Goal: Contribute content: Contribute content

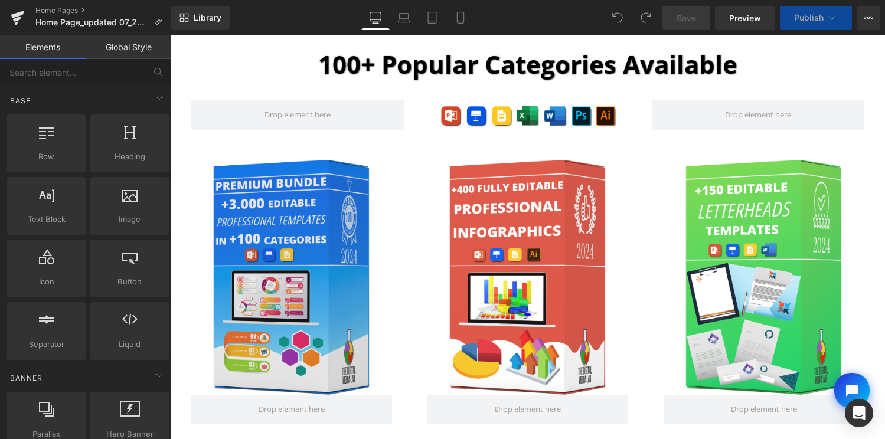
scroll to position [7943, 715]
click at [337, 263] on img at bounding box center [291, 277] width 175 height 234
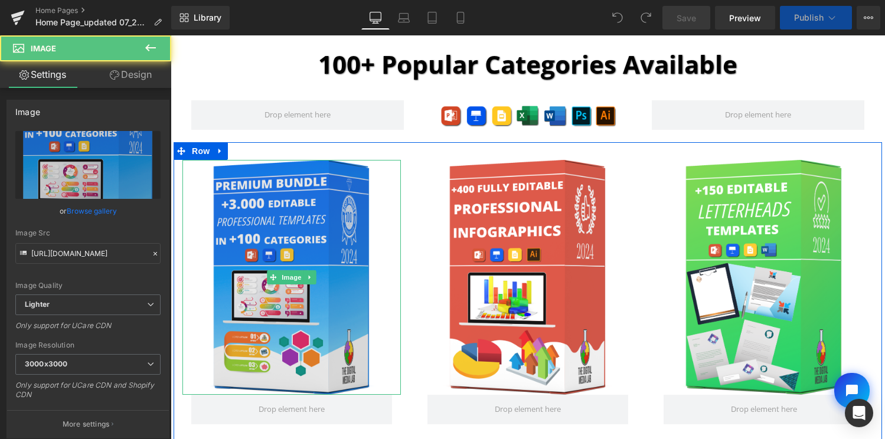
scroll to position [7990, 715]
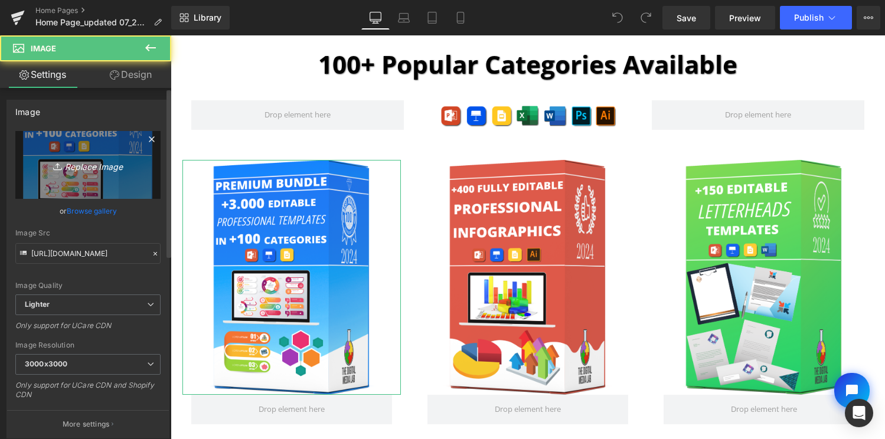
click at [96, 167] on icon "Replace Image" at bounding box center [88, 165] width 94 height 15
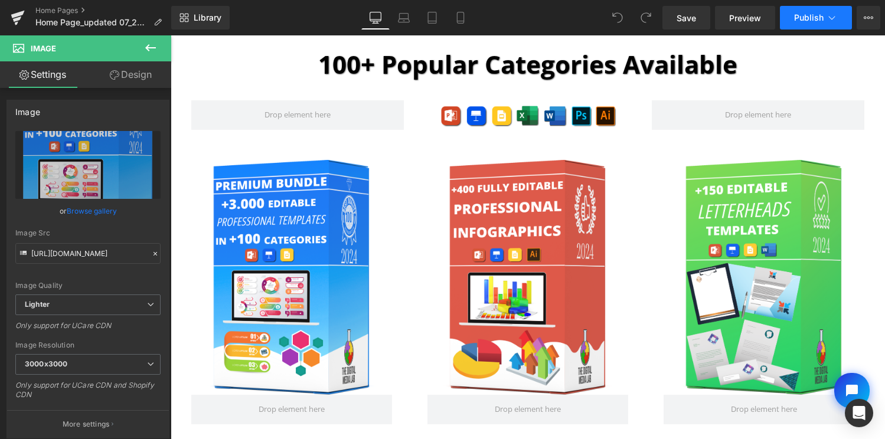
type input "C:\fakepath\PowerPoint Templates_Box.png"
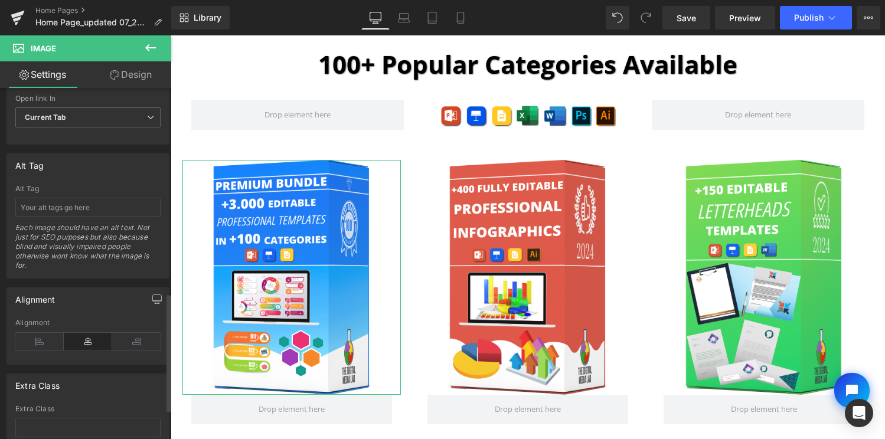
scroll to position [570, 0]
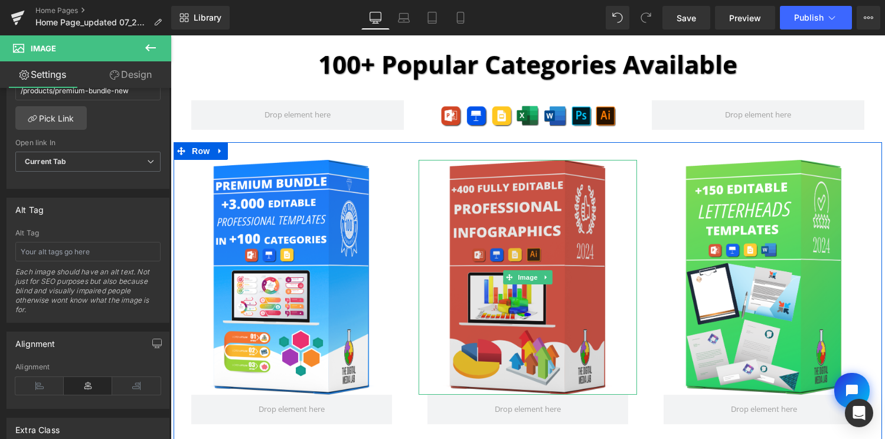
click at [569, 260] on img at bounding box center [528, 277] width 175 height 234
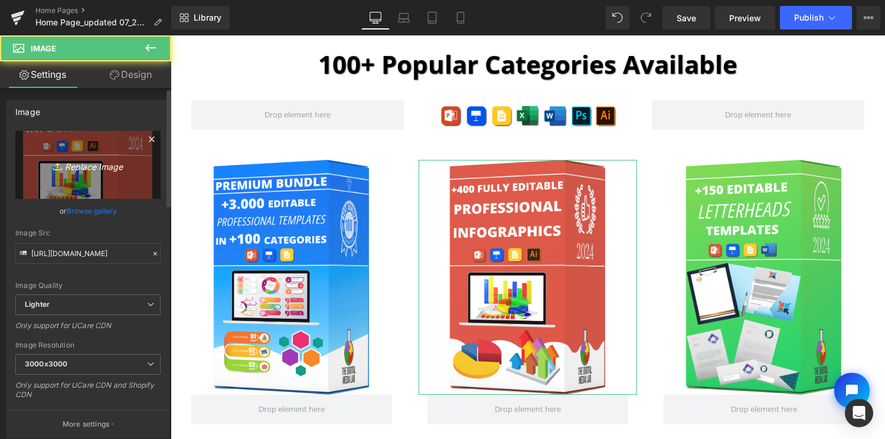
click at [120, 173] on link "Replace Image" at bounding box center [87, 165] width 145 height 68
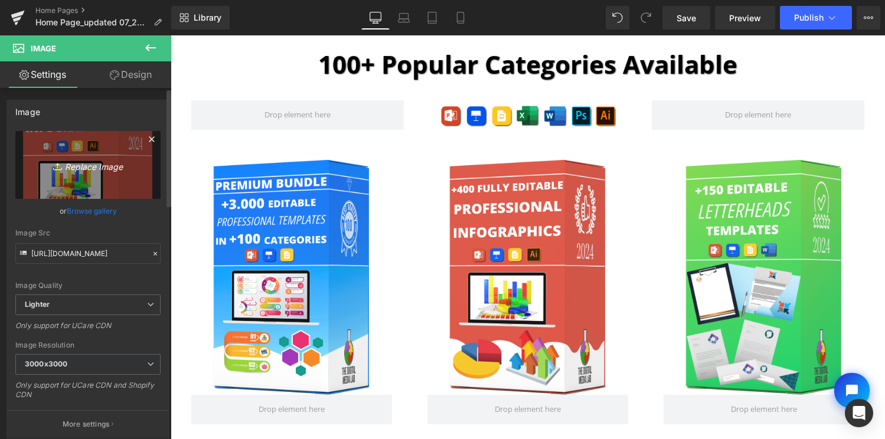
type input "C:\fakepath\Infographic Templates_box.png"
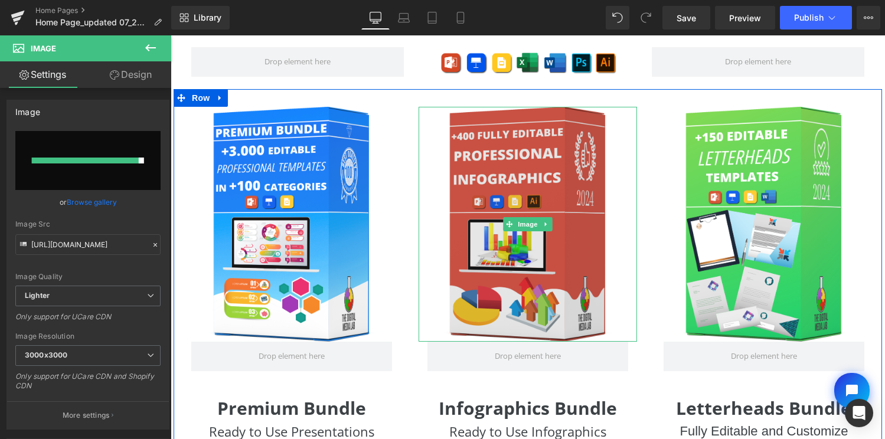
scroll to position [1572, 0]
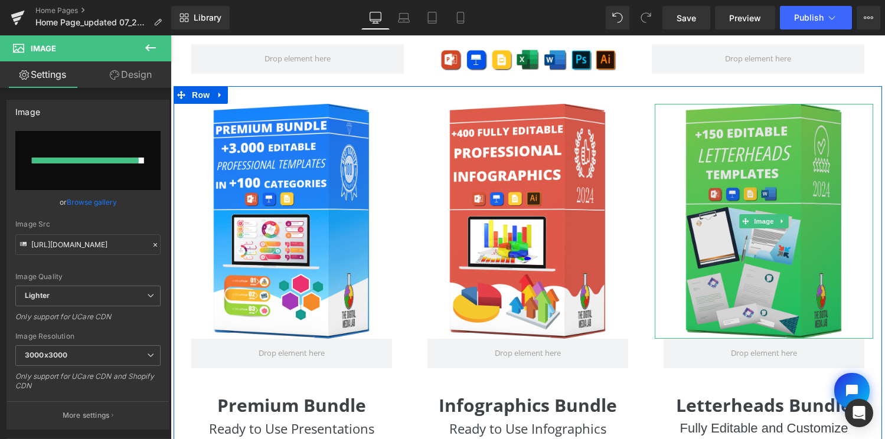
click at [739, 188] on img at bounding box center [764, 221] width 175 height 234
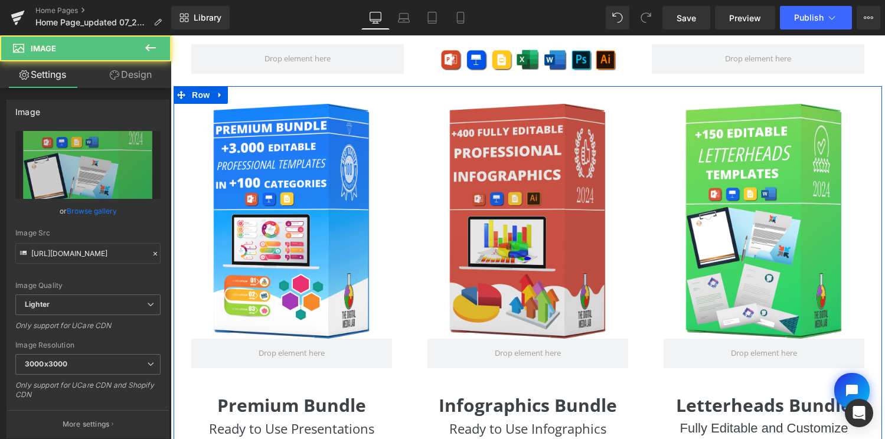
click at [570, 185] on img at bounding box center [528, 221] width 175 height 234
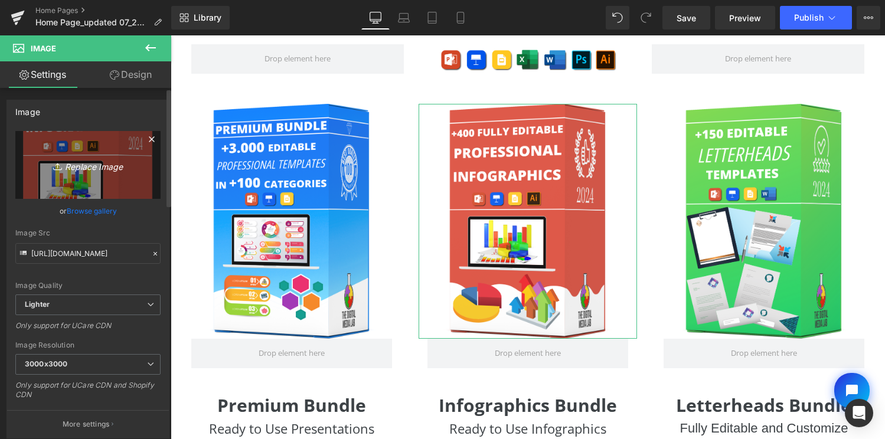
click at [67, 171] on icon "Replace Image" at bounding box center [88, 165] width 94 height 15
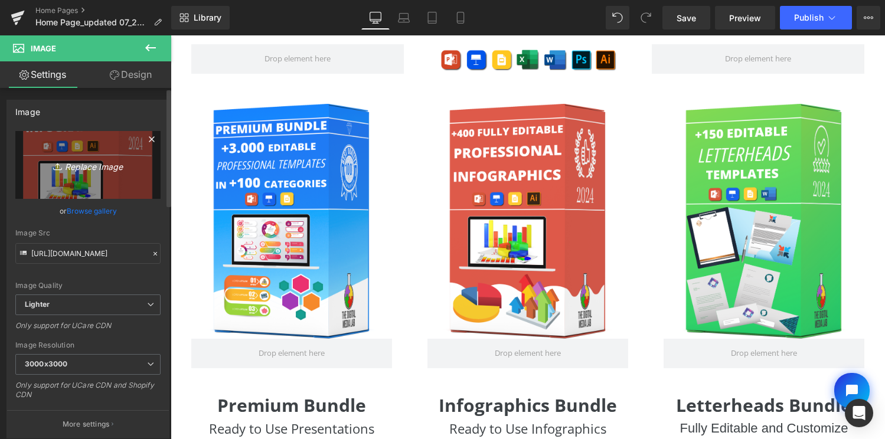
type input "C:\fakepath\Infographic Templates_box.png"
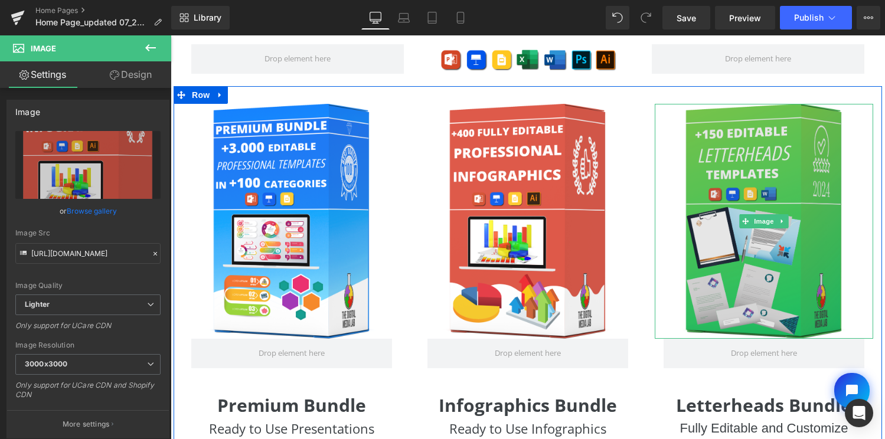
click at [757, 195] on img at bounding box center [764, 221] width 175 height 234
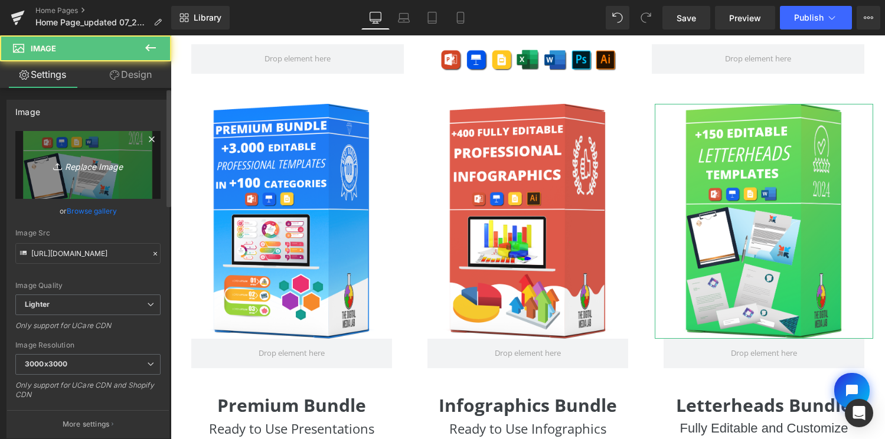
click at [90, 170] on icon "Replace Image" at bounding box center [88, 165] width 94 height 15
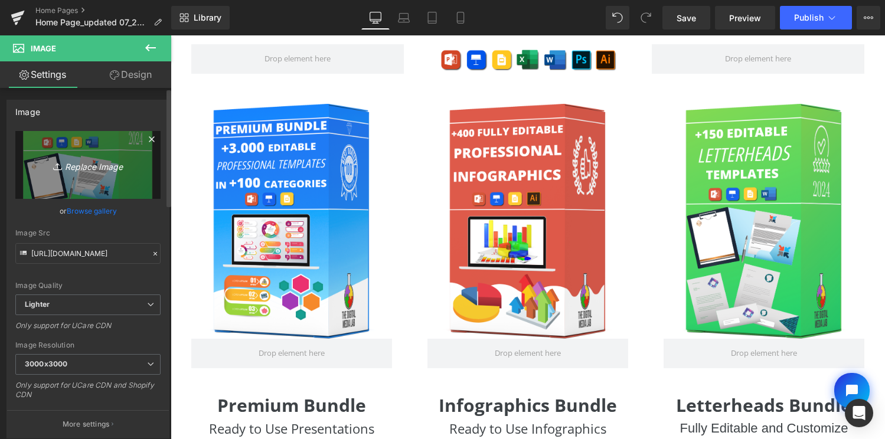
type input "C:\fakepath\Letterhead Templates_box.png"
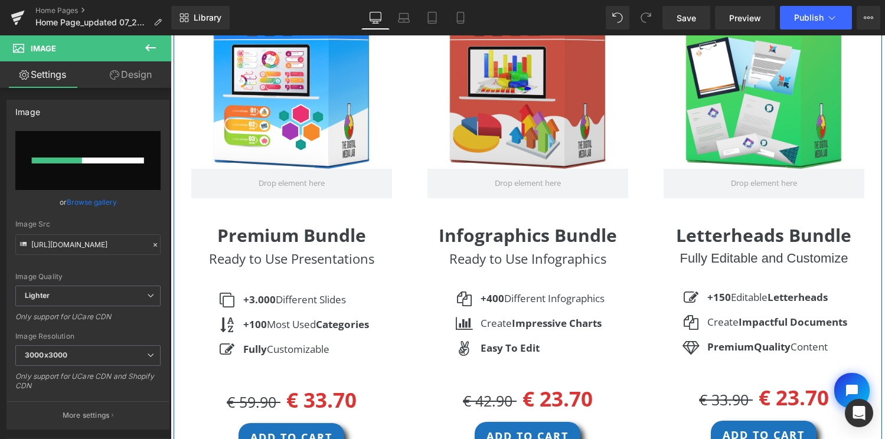
scroll to position [1675, 0]
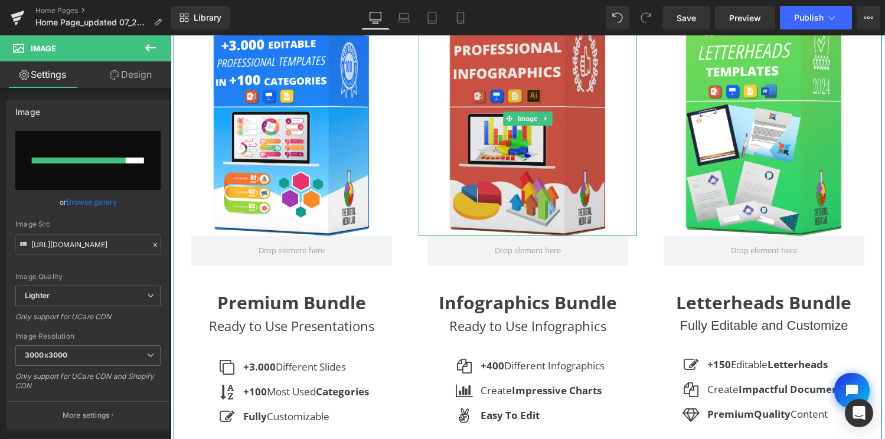
click at [509, 109] on img at bounding box center [528, 118] width 175 height 234
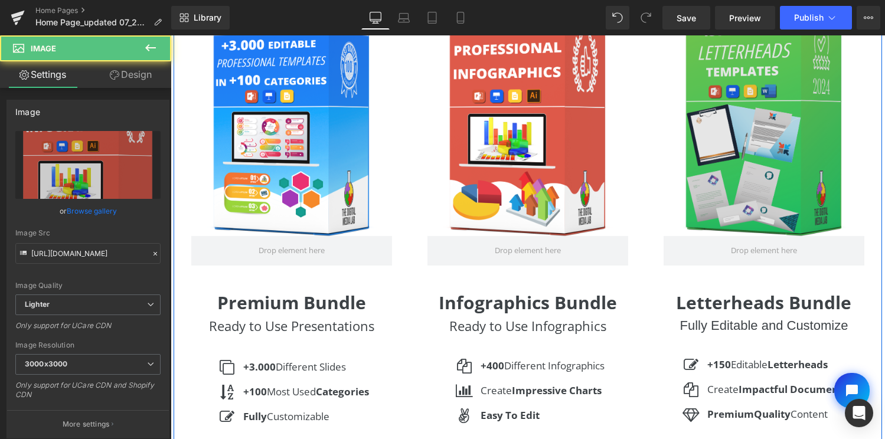
click at [815, 120] on img at bounding box center [764, 118] width 175 height 234
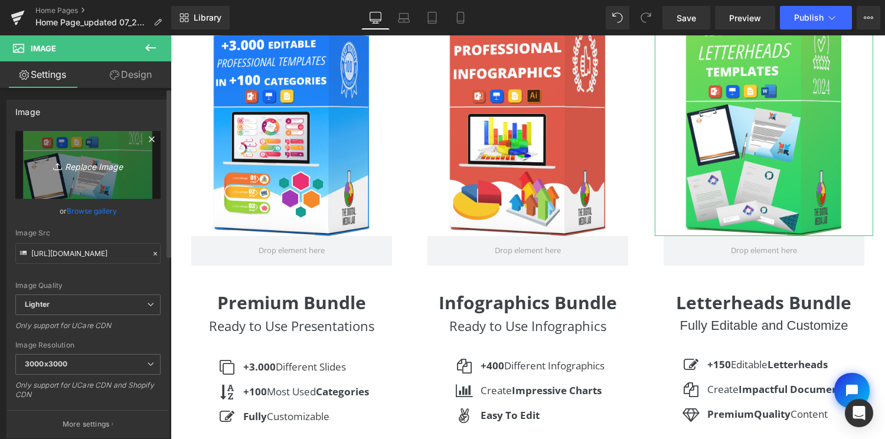
click at [116, 145] on link "Replace Image" at bounding box center [87, 165] width 145 height 68
type input "C:\fakepath\Letterhead Templates_box.png"
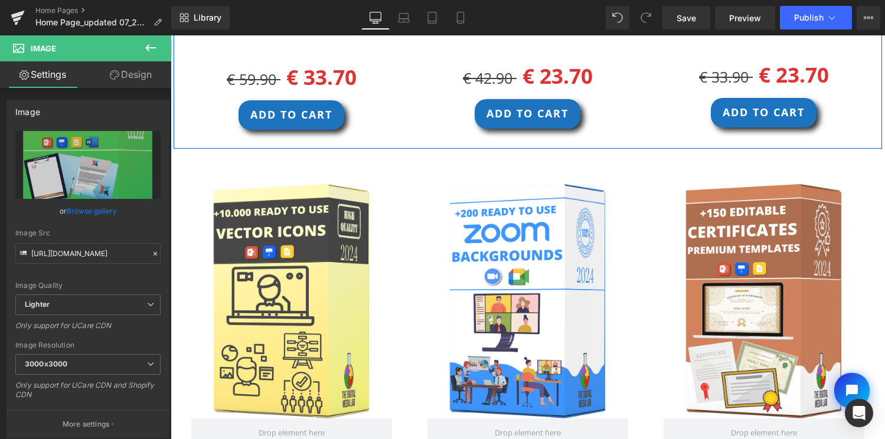
scroll to position [2090, 0]
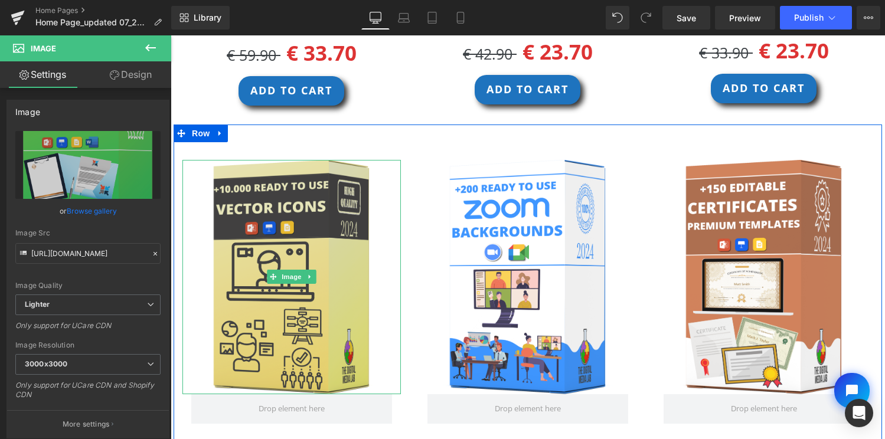
click at [334, 259] on img at bounding box center [291, 277] width 175 height 234
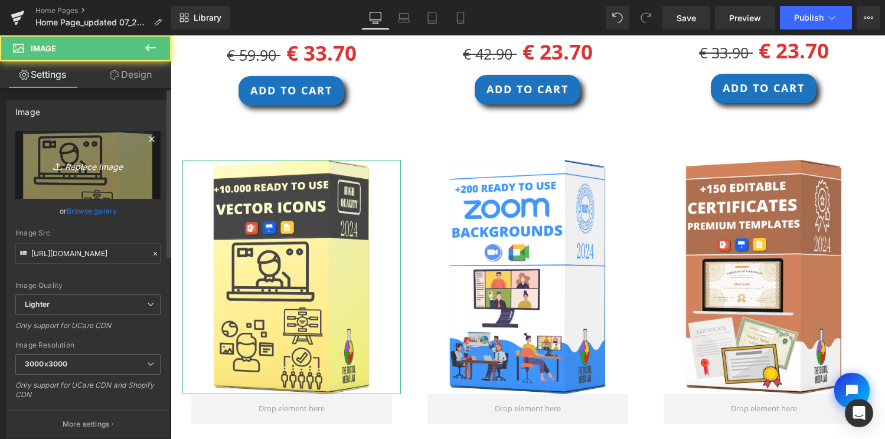
click at [110, 155] on link "Replace Image" at bounding box center [87, 165] width 145 height 68
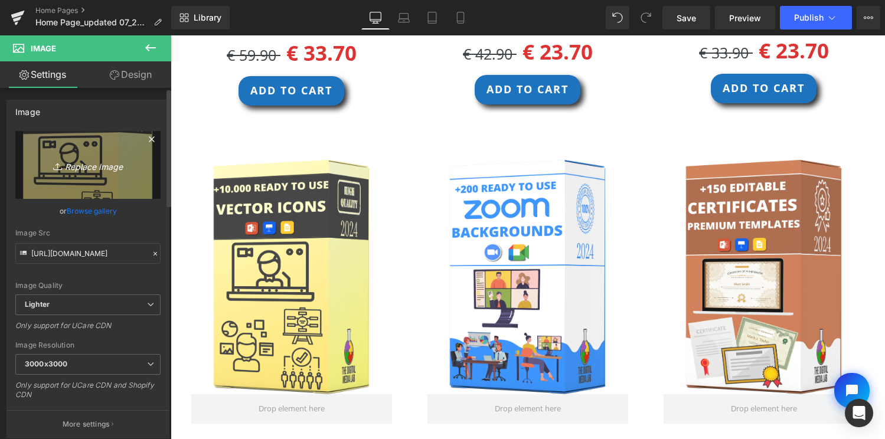
type input "C:\fakepath\Vector Icons_box.png"
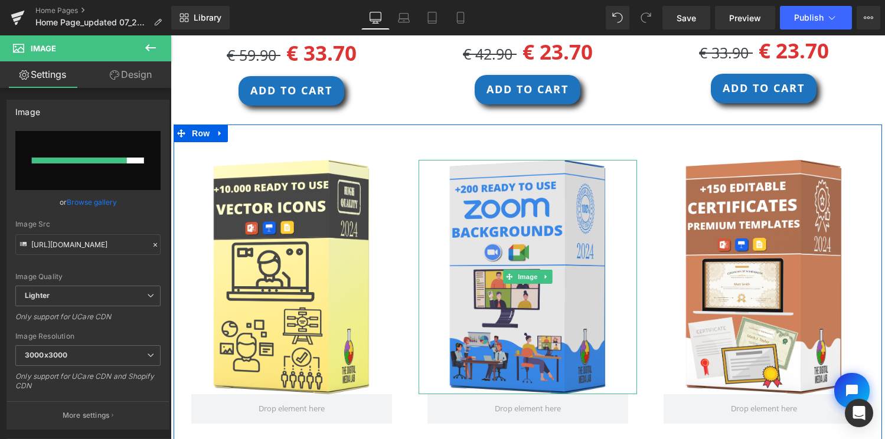
click at [522, 249] on img at bounding box center [528, 277] width 175 height 234
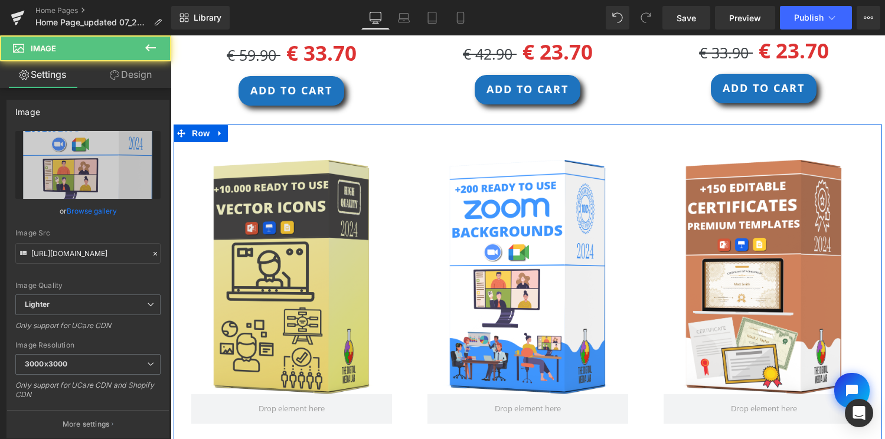
click at [286, 235] on img at bounding box center [291, 277] width 175 height 234
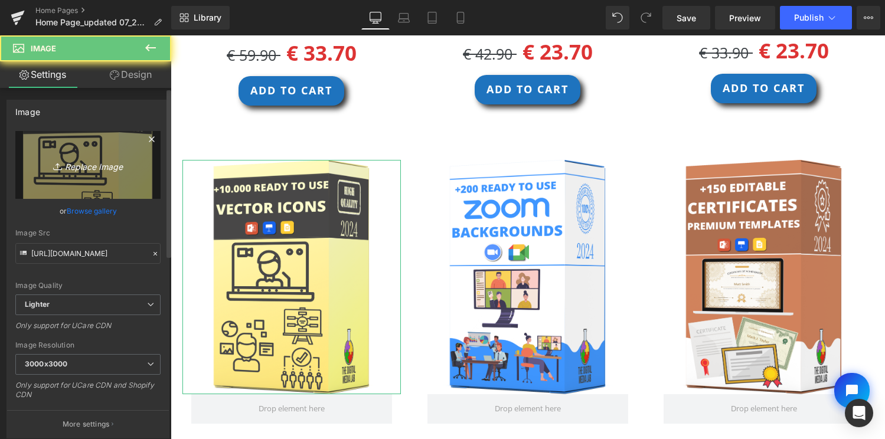
click at [104, 172] on link "Replace Image" at bounding box center [87, 165] width 145 height 68
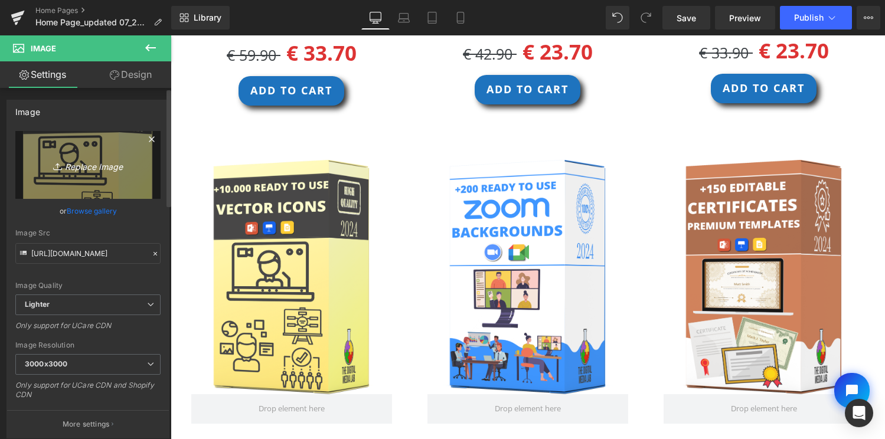
type input "C:\fakepath\Vector Icons_box.png"
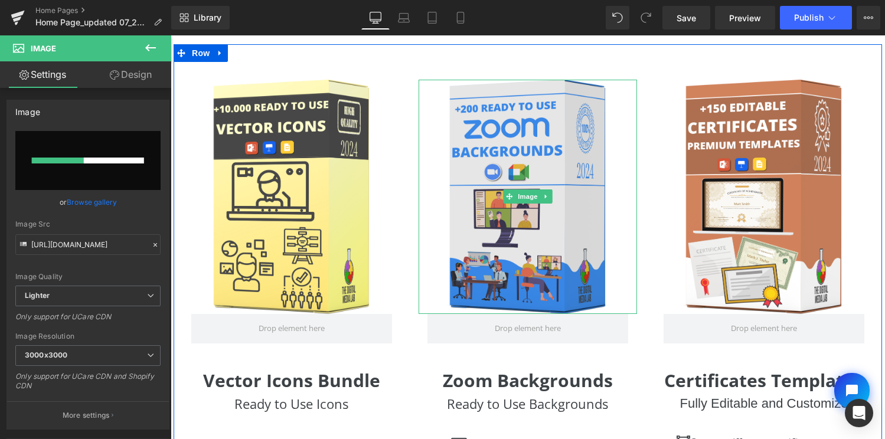
scroll to position [2174, 0]
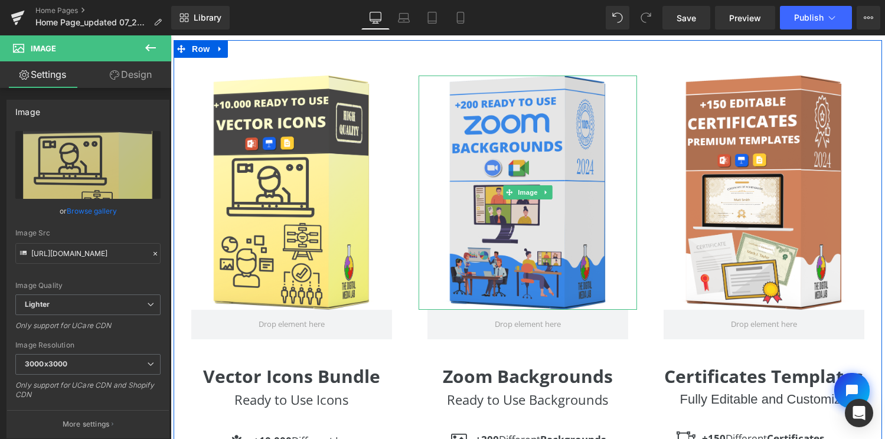
click at [530, 144] on img at bounding box center [528, 193] width 175 height 234
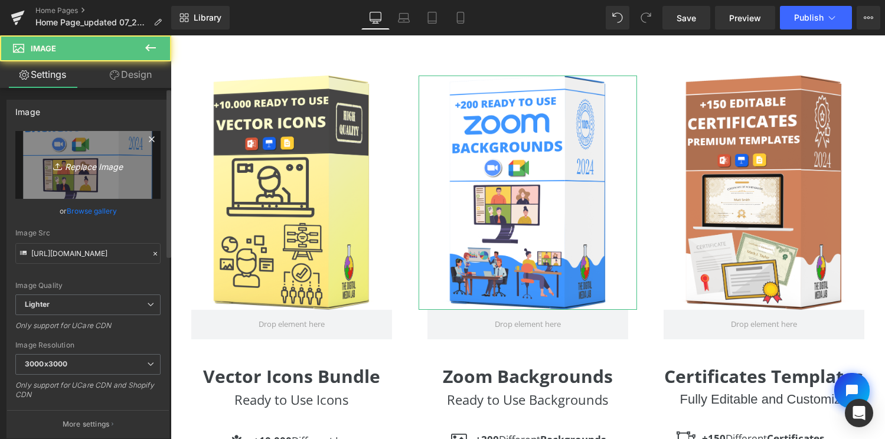
click at [87, 151] on link "Replace Image" at bounding box center [87, 165] width 145 height 68
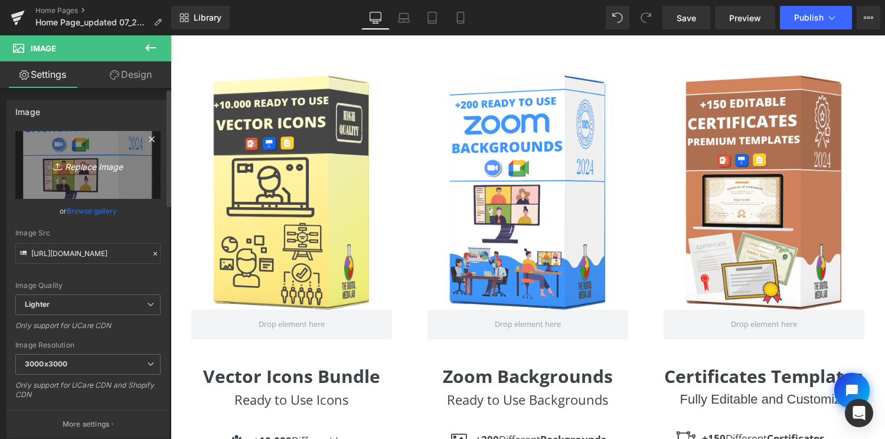
type input "C:\fakepath\Zoom Backgrounds_Box.png"
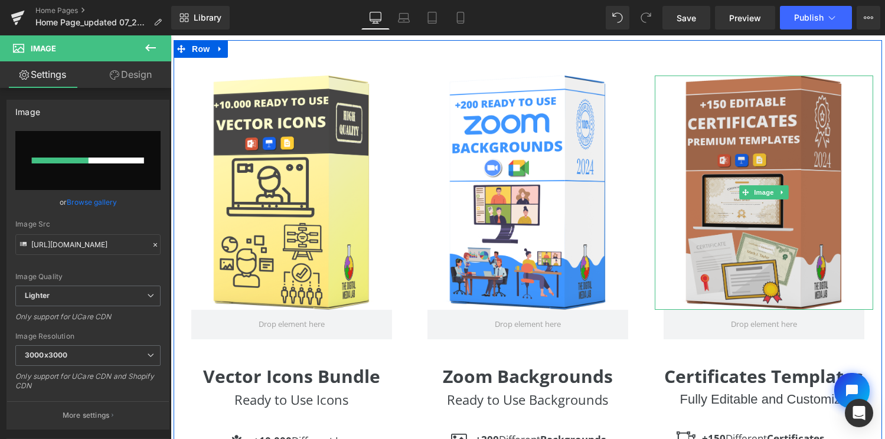
click at [748, 150] on img at bounding box center [764, 193] width 175 height 234
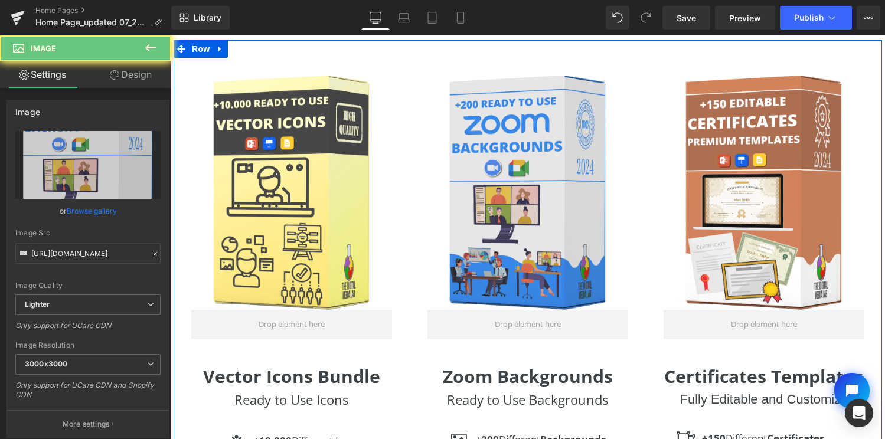
click at [536, 171] on img at bounding box center [528, 193] width 175 height 234
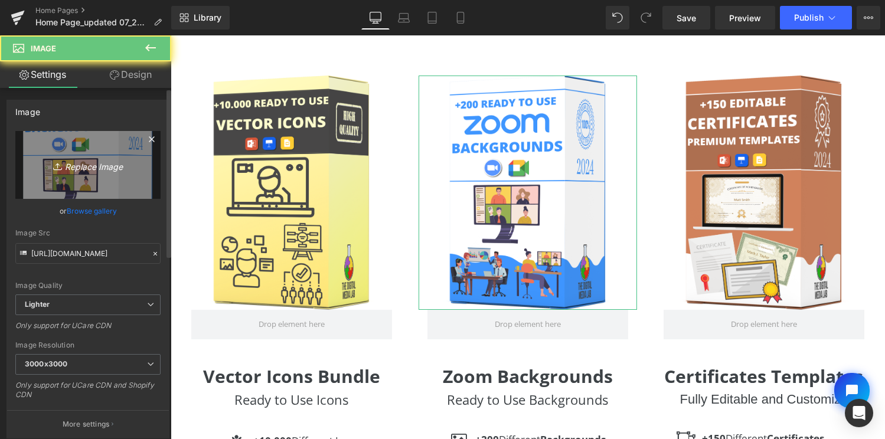
click at [125, 165] on icon "Replace Image" at bounding box center [88, 165] width 94 height 15
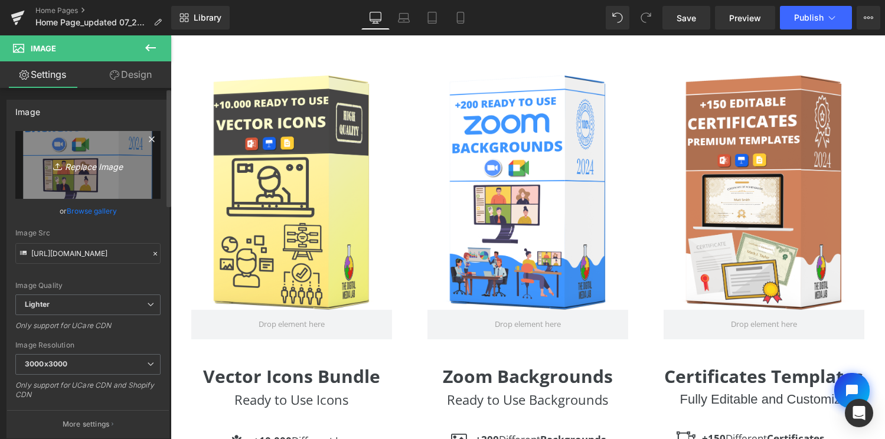
type input "C:\fakepath\Zoom Backgrounds_Box.png"
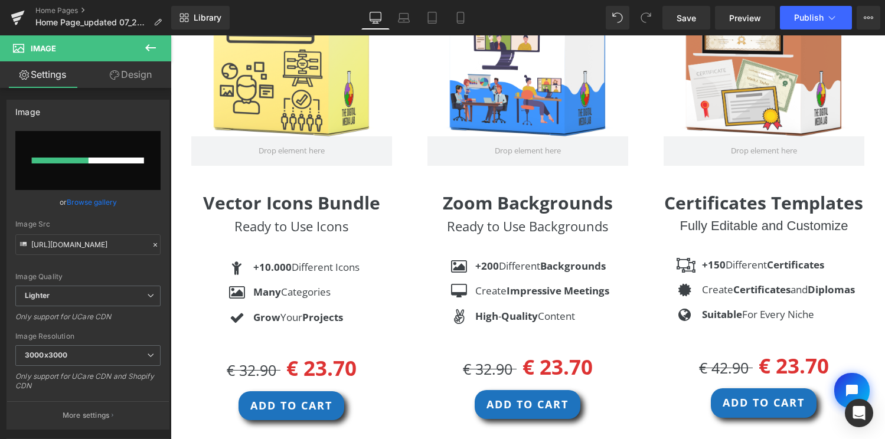
scroll to position [2124, 0]
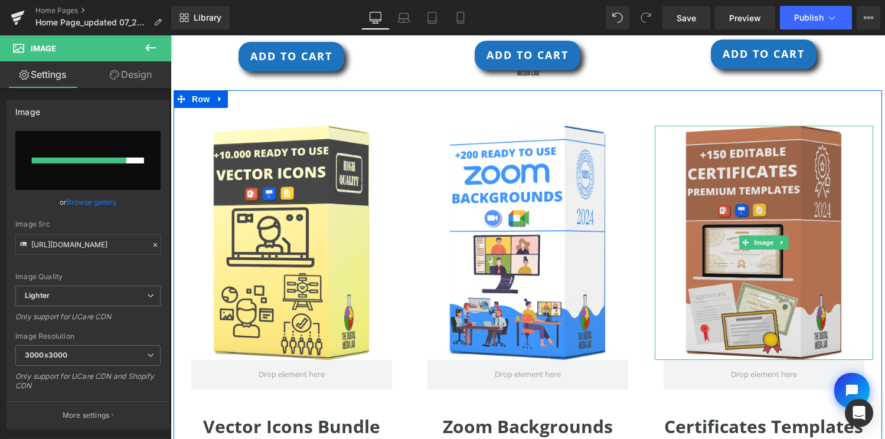
click at [775, 175] on img at bounding box center [764, 243] width 175 height 234
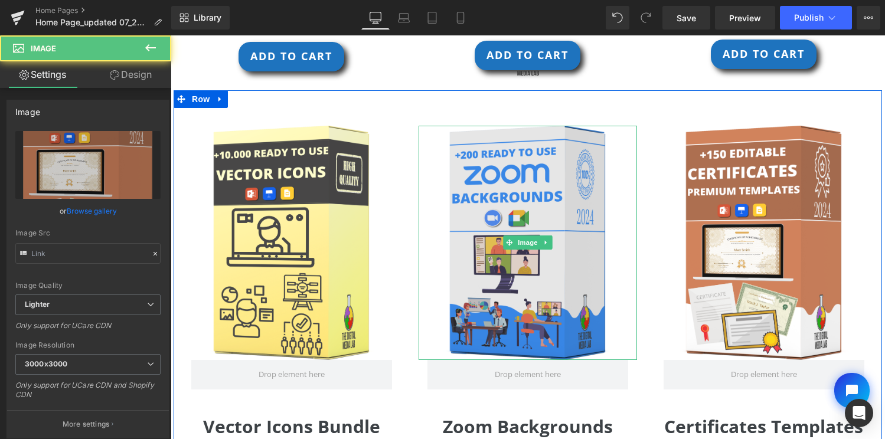
click at [578, 177] on img at bounding box center [528, 243] width 175 height 234
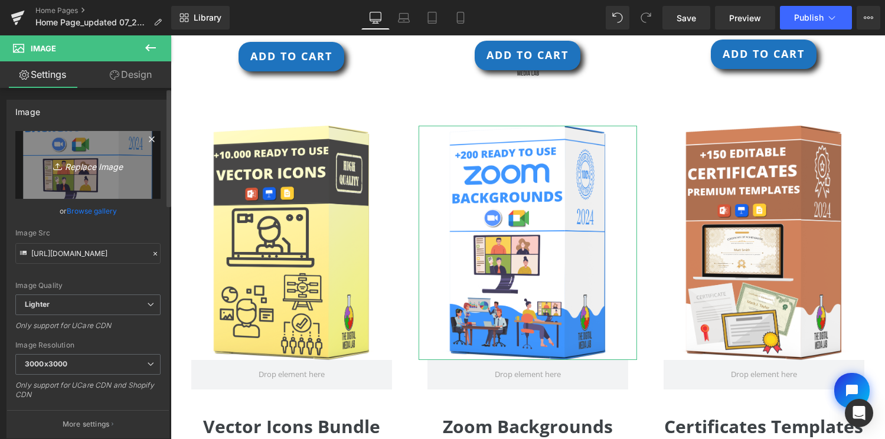
click at [94, 176] on link "Replace Image" at bounding box center [87, 165] width 145 height 68
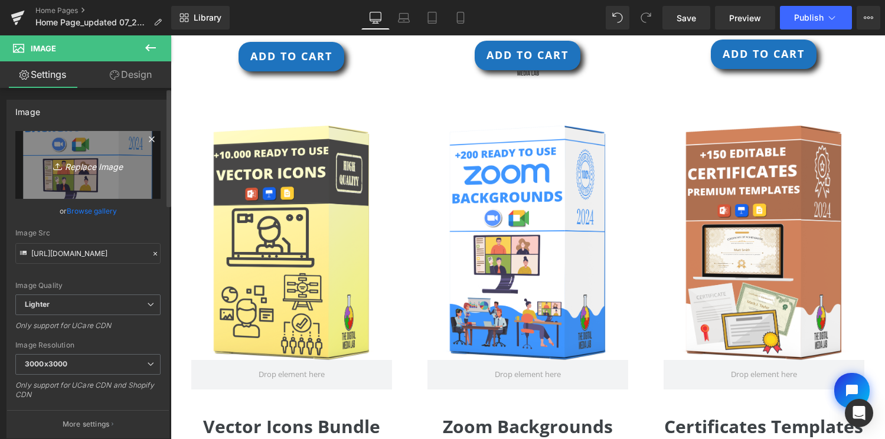
type input "C:\fakepath\Zoom Backgrounds_Box.png"
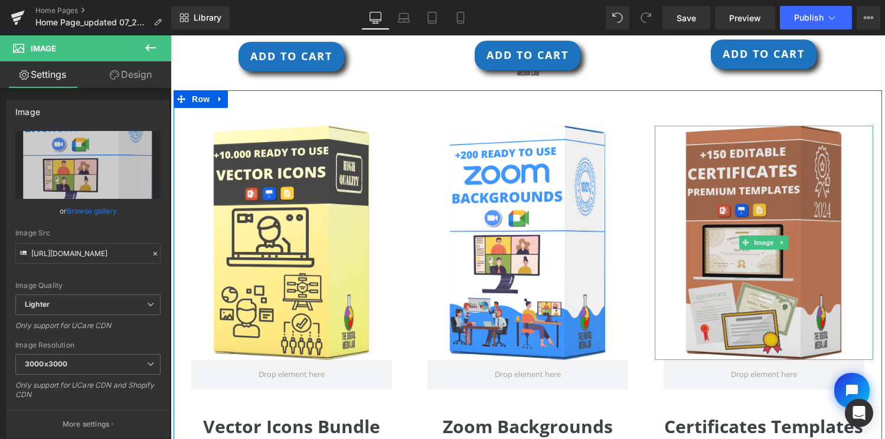
click at [762, 203] on img at bounding box center [764, 243] width 175 height 234
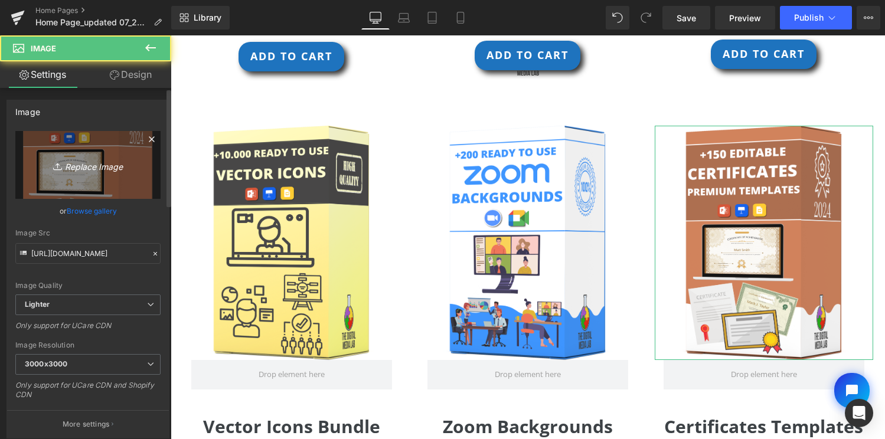
click at [115, 180] on link "Replace Image" at bounding box center [87, 165] width 145 height 68
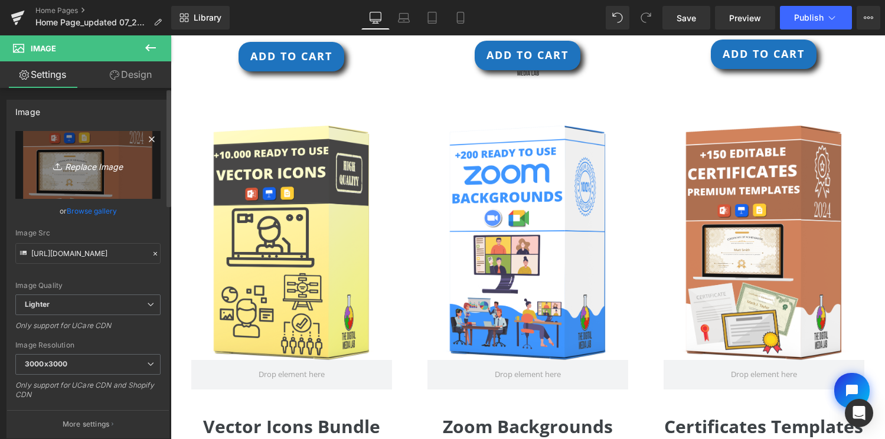
type input "C:\fakepath\Certificates Templates_Box.png"
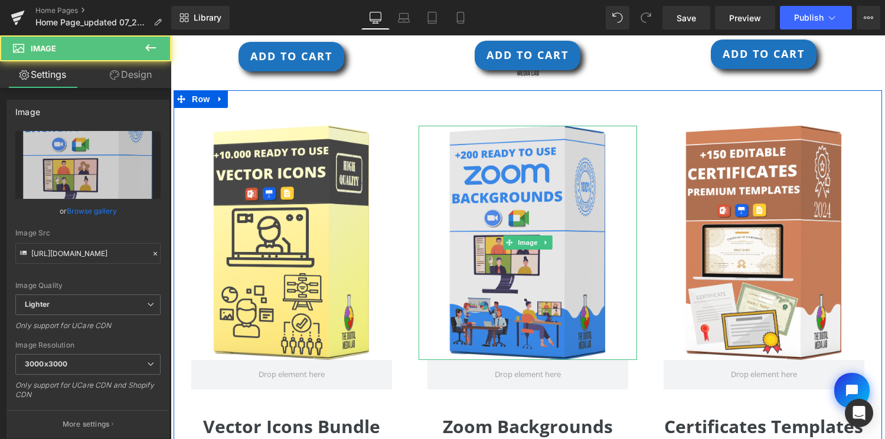
click at [510, 216] on img at bounding box center [528, 243] width 175 height 234
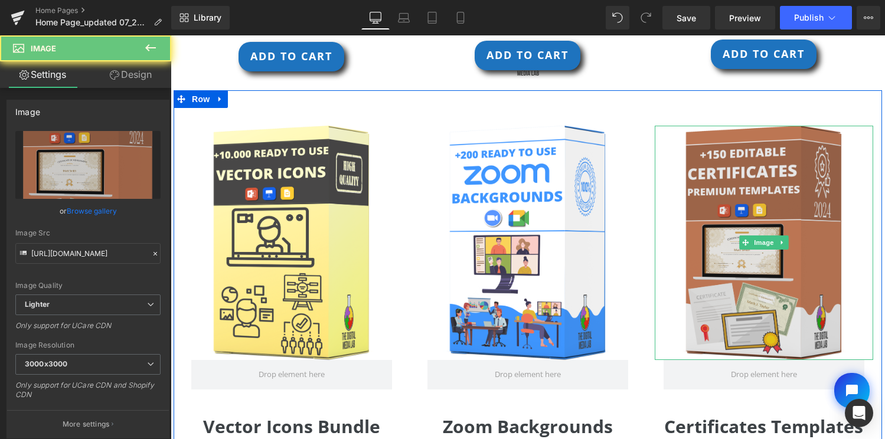
click at [784, 213] on img at bounding box center [764, 243] width 175 height 234
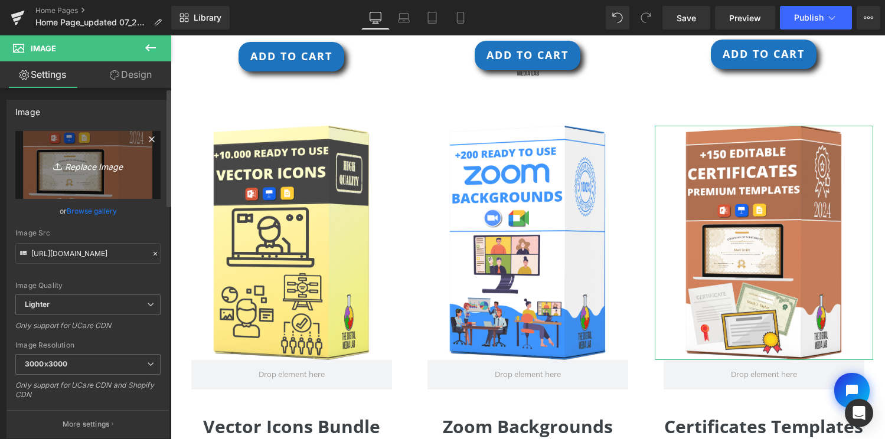
click at [109, 137] on link "Replace Image" at bounding box center [87, 165] width 145 height 68
type input "C:\fakepath\Certificates Templates_Box.png"
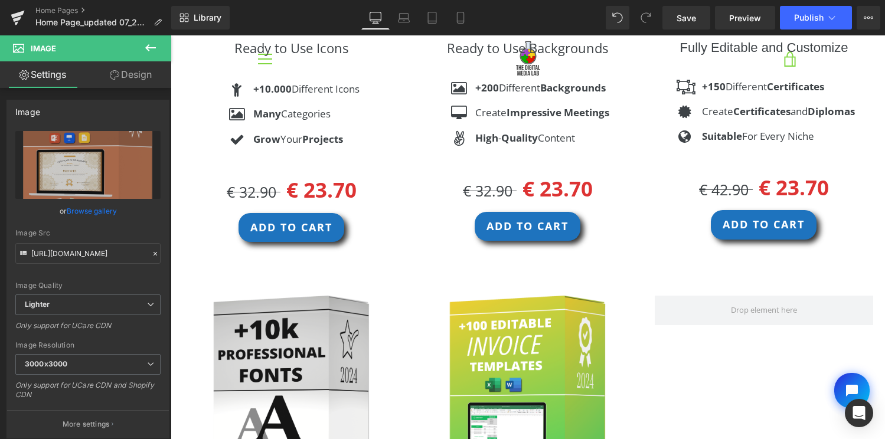
scroll to position [2546, 0]
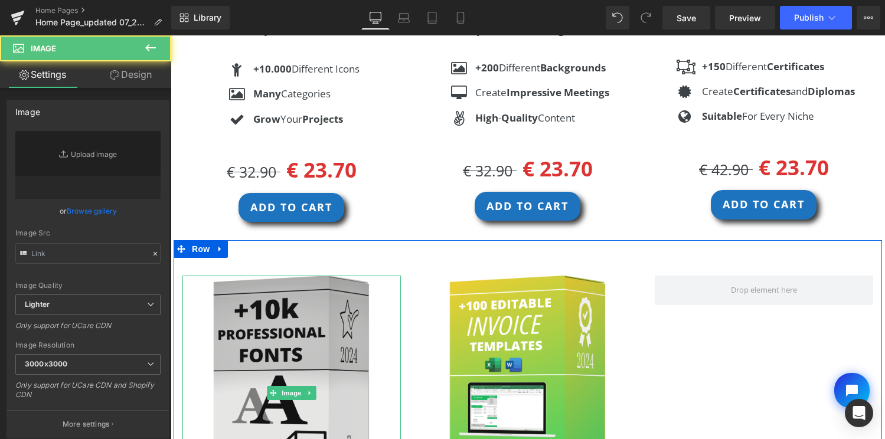
click at [312, 350] on img at bounding box center [291, 393] width 175 height 234
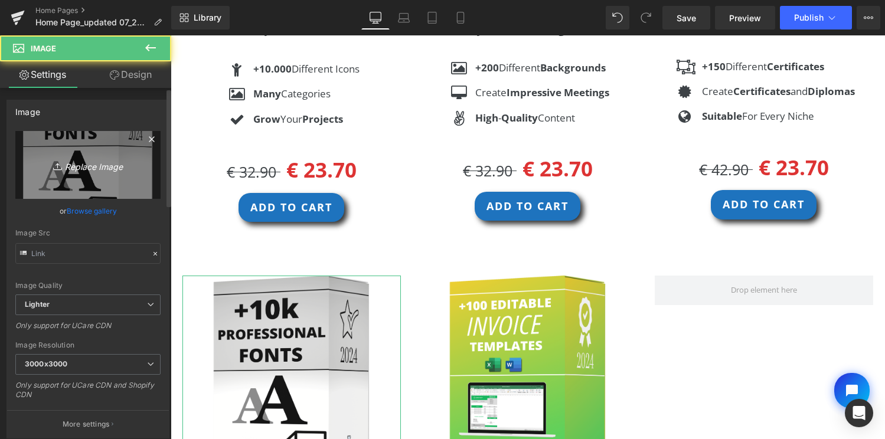
click at [117, 167] on icon "Replace Image" at bounding box center [88, 165] width 94 height 15
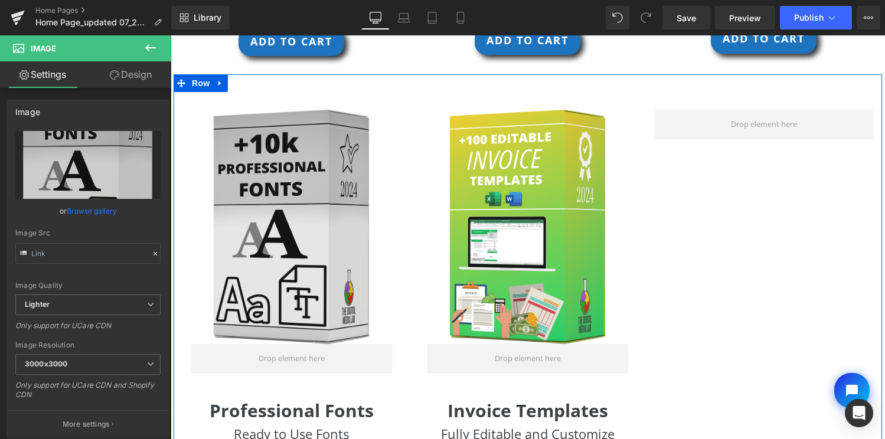
scroll to position [2713, 0]
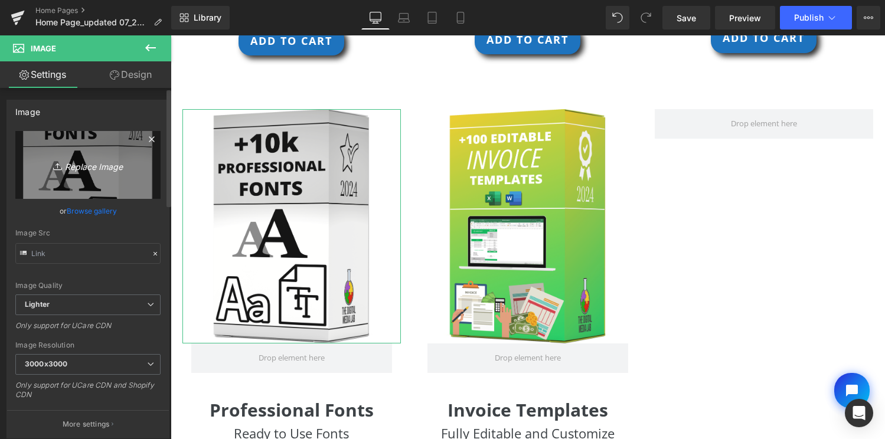
click at [93, 137] on link "Replace Image" at bounding box center [87, 165] width 145 height 68
type input "C:\fakepath\Fonts_box.png"
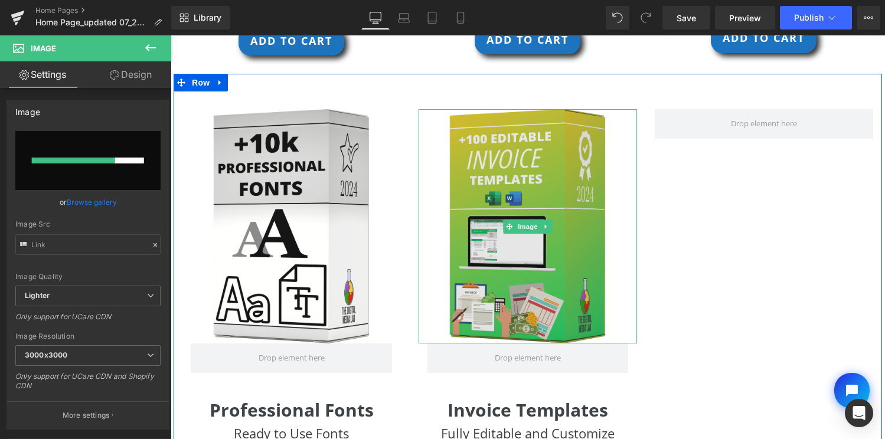
click at [545, 196] on img at bounding box center [528, 226] width 175 height 234
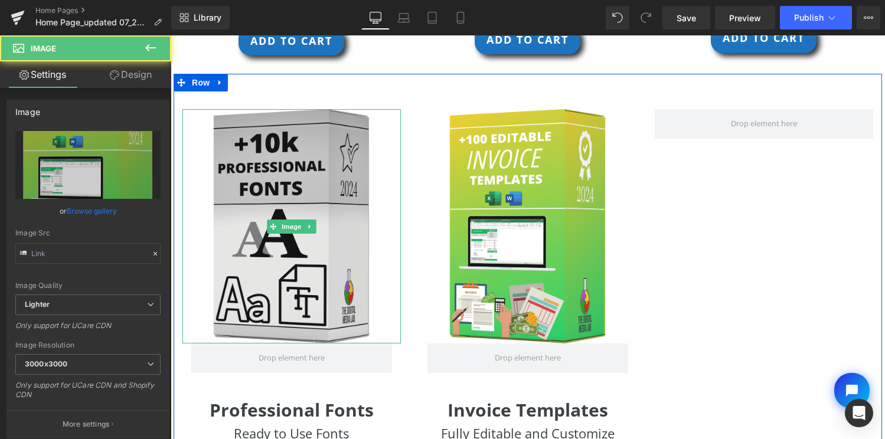
click at [288, 194] on img at bounding box center [291, 226] width 175 height 234
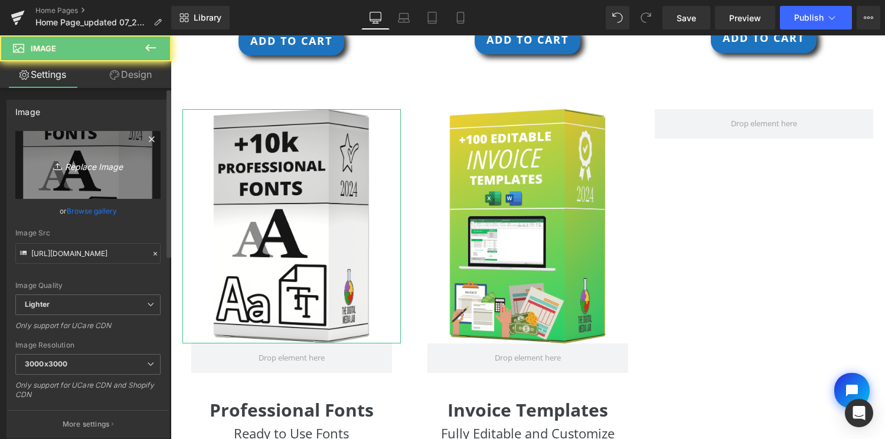
click at [83, 154] on link "Replace Image" at bounding box center [87, 165] width 145 height 68
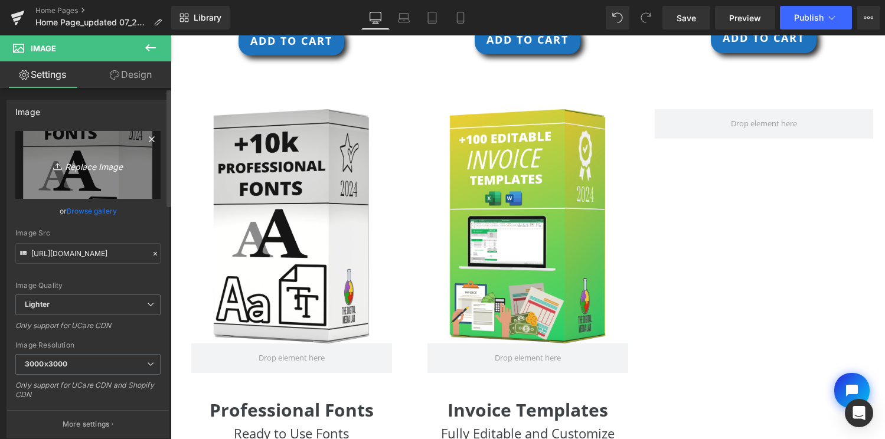
type input "C:\fakepath\Fonts_box.png"
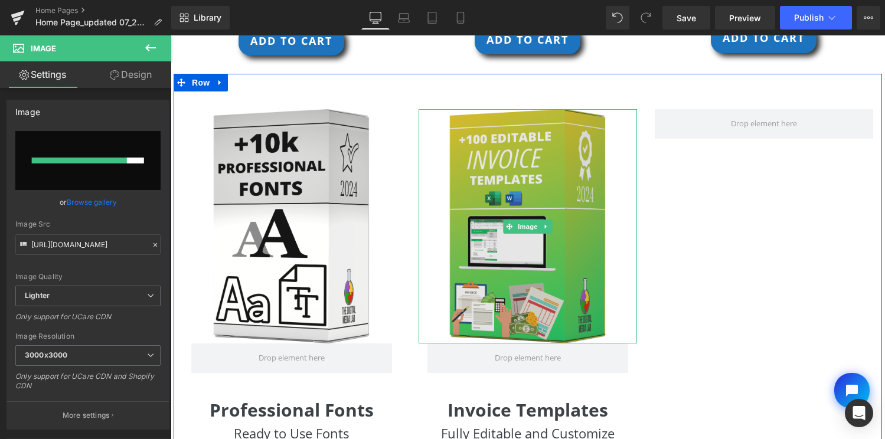
click at [504, 165] on img at bounding box center [528, 226] width 175 height 234
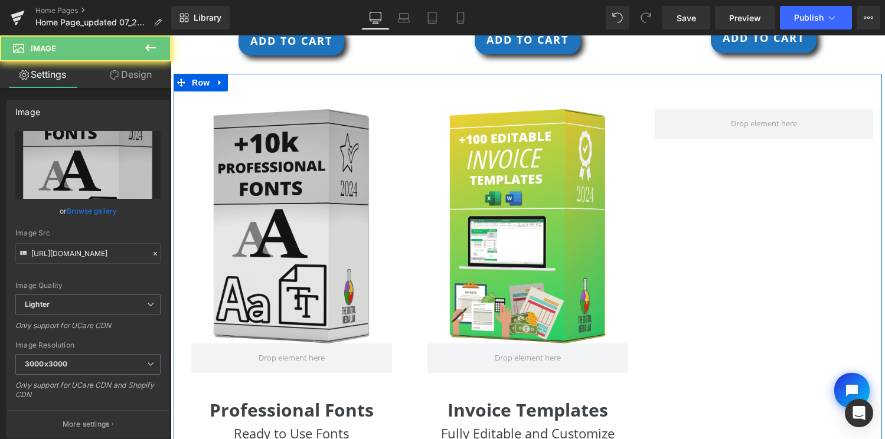
click at [307, 165] on img at bounding box center [291, 226] width 175 height 234
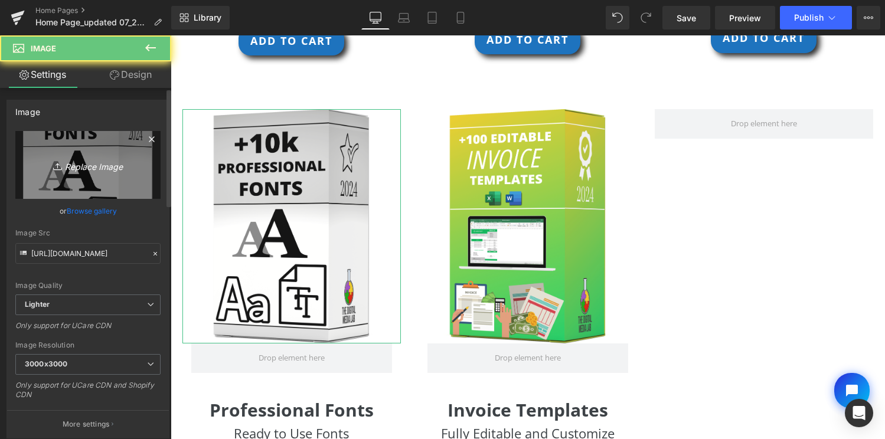
click at [95, 155] on link "Replace Image" at bounding box center [87, 165] width 145 height 68
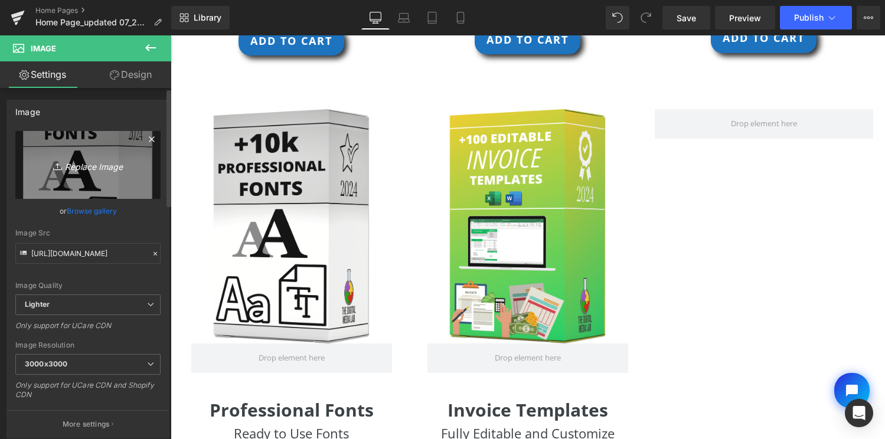
type input "C:\fakepath\Fonts_box.png"
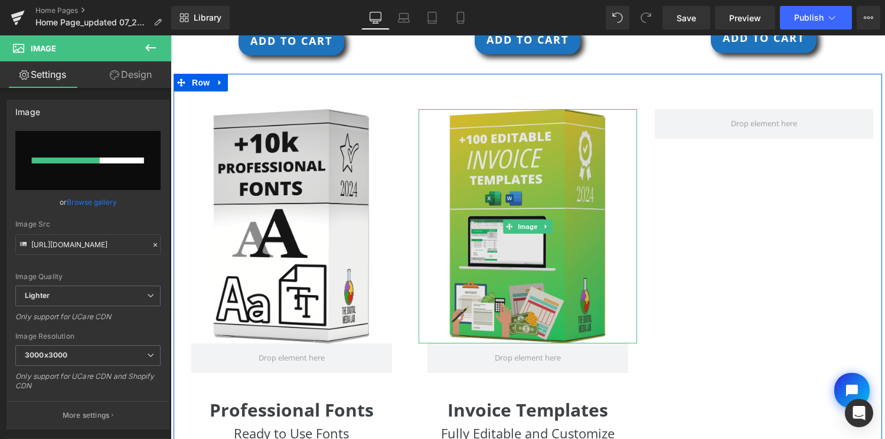
click at [532, 208] on img at bounding box center [528, 226] width 175 height 234
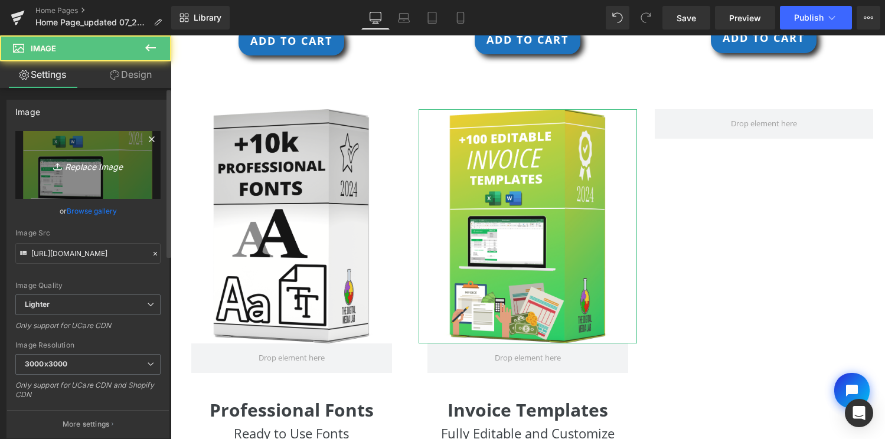
click at [123, 165] on icon "Replace Image" at bounding box center [88, 165] width 94 height 15
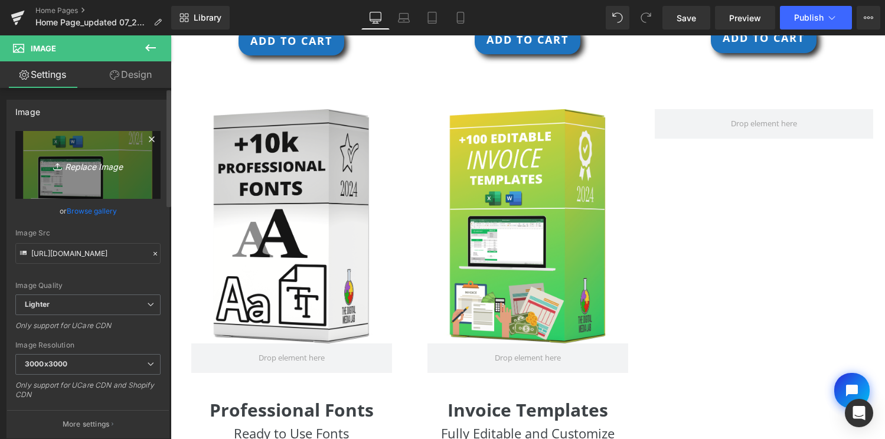
type input "C:\fakepath\Invoice Templates_box.png"
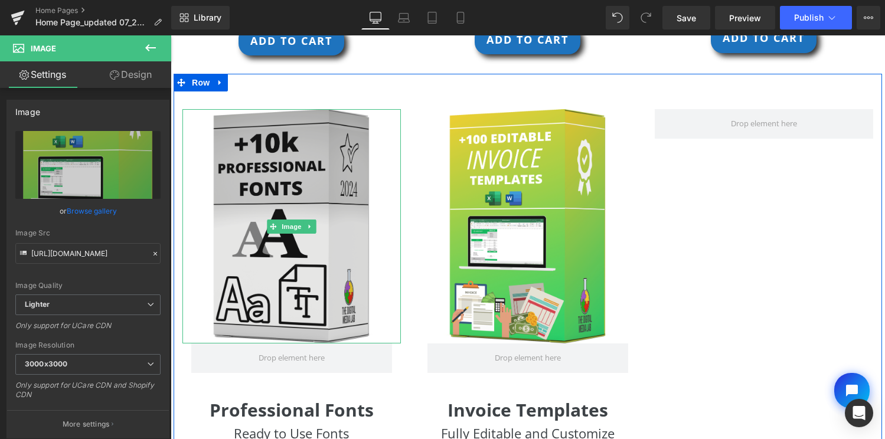
click at [295, 203] on img at bounding box center [291, 226] width 175 height 234
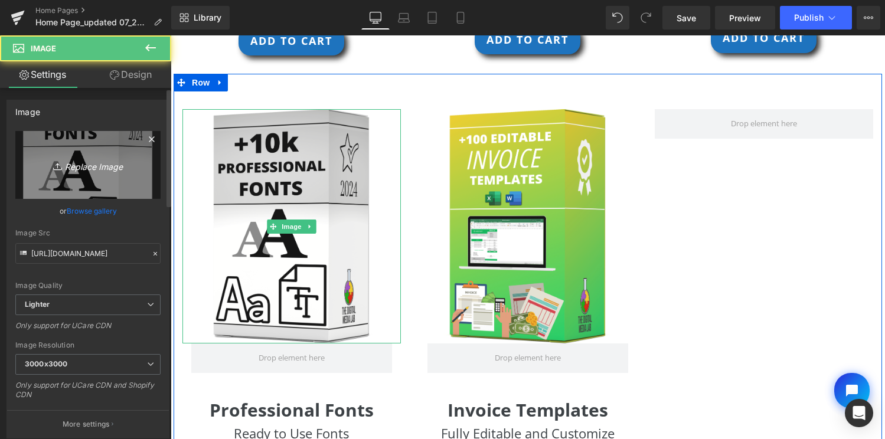
click at [133, 167] on link "Replace Image" at bounding box center [87, 165] width 145 height 68
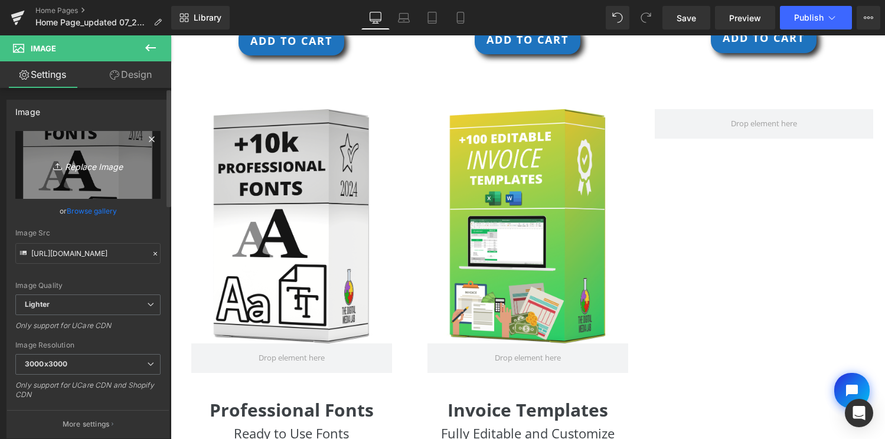
type input "C:\fakepath\Fonts_box.png"
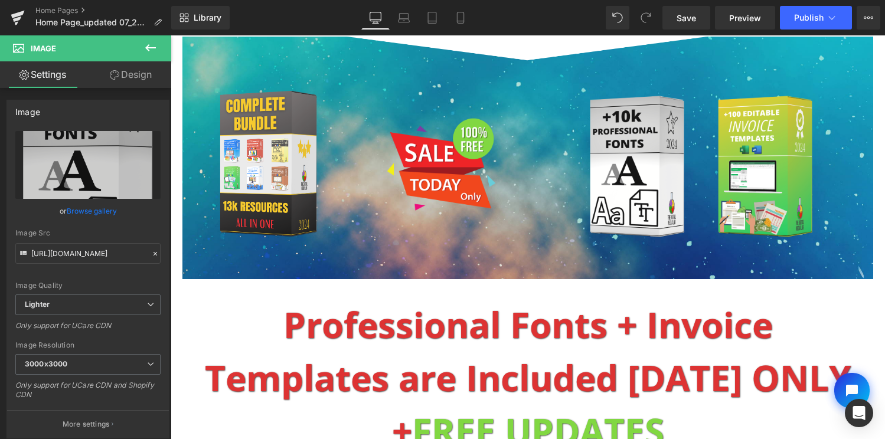
scroll to position [4994, 0]
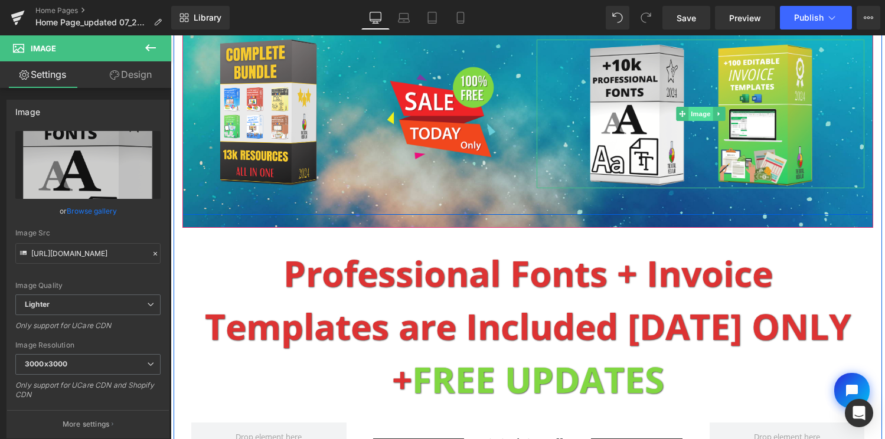
click at [700, 115] on span "Image" at bounding box center [701, 114] width 25 height 14
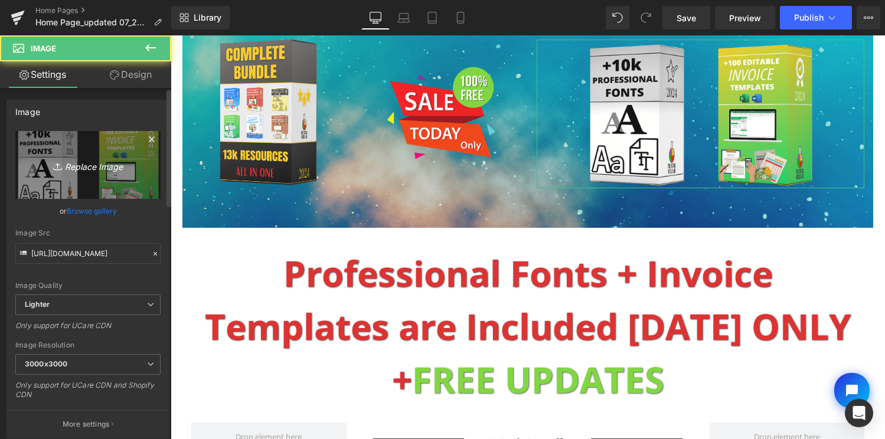
click at [141, 159] on link "Replace Image" at bounding box center [87, 165] width 145 height 68
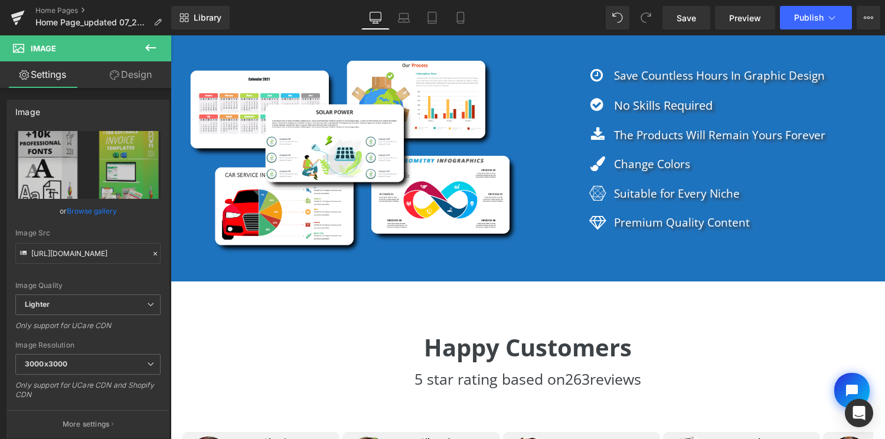
scroll to position [5824, 0]
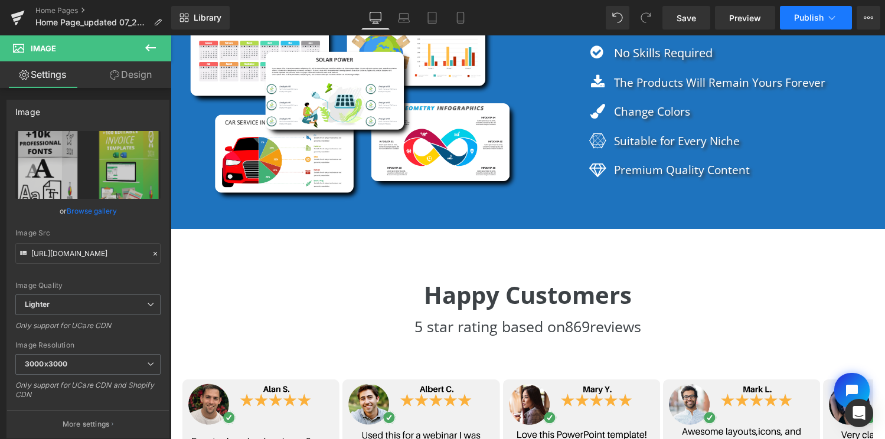
click at [817, 11] on button "Publish" at bounding box center [816, 18] width 72 height 24
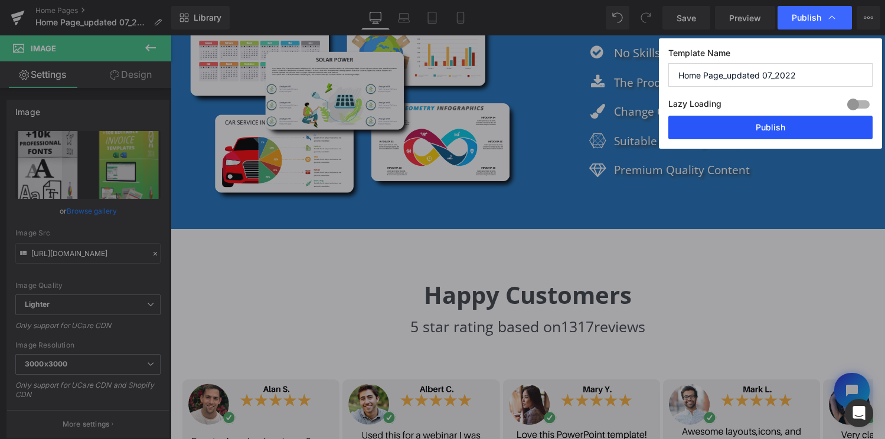
drag, startPoint x: 764, startPoint y: 127, endPoint x: 410, endPoint y: 144, distance: 354.2
click at [764, 127] on button "Publish" at bounding box center [771, 128] width 204 height 24
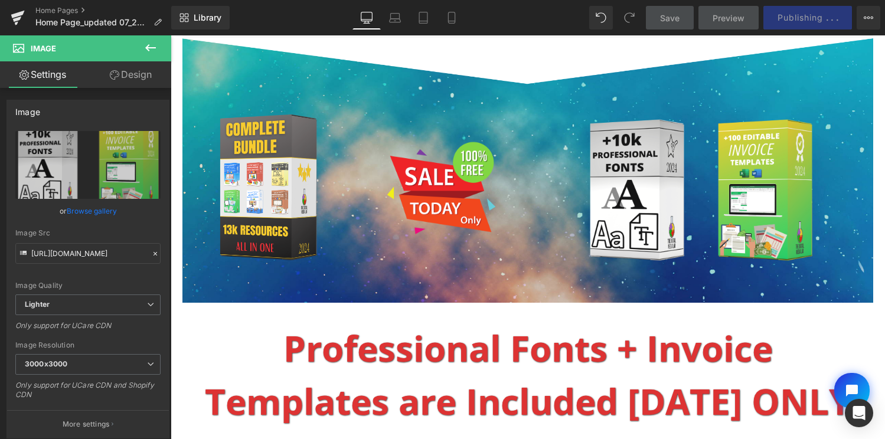
scroll to position [4819, 0]
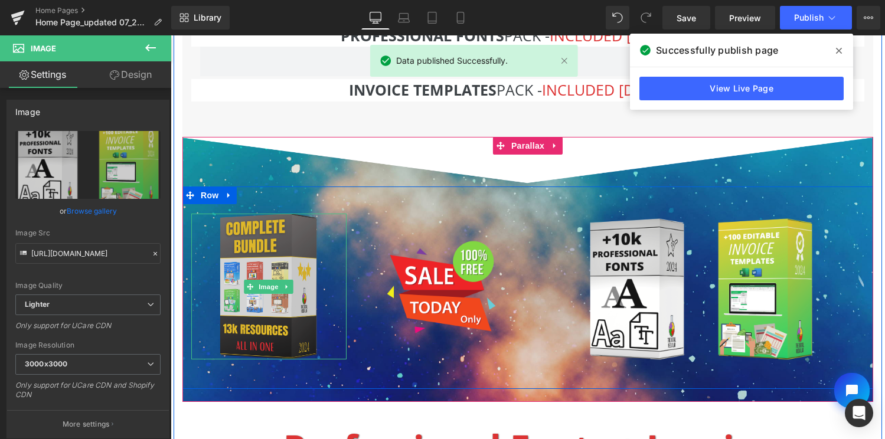
click at [281, 255] on img at bounding box center [268, 287] width 109 height 146
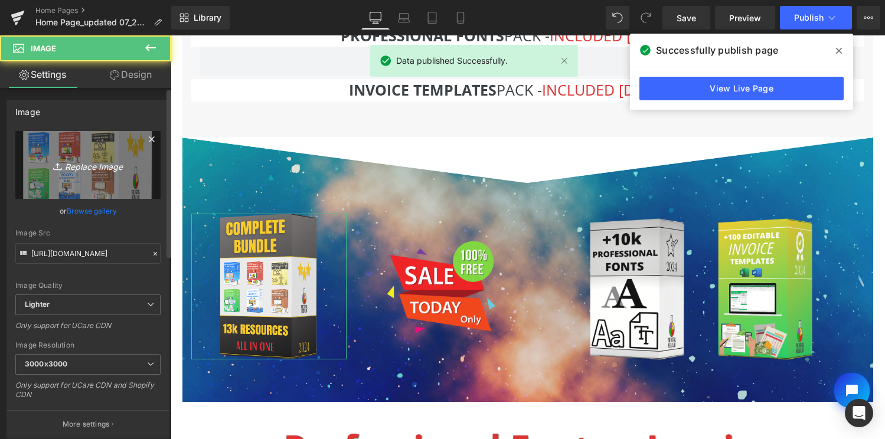
click at [122, 193] on link "Replace Image" at bounding box center [87, 165] width 145 height 68
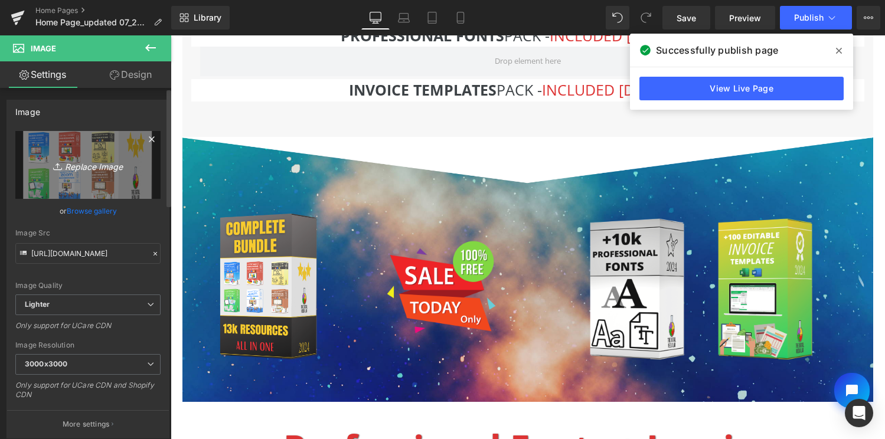
type input "C:\fakepath\Complete Bundle box.png"
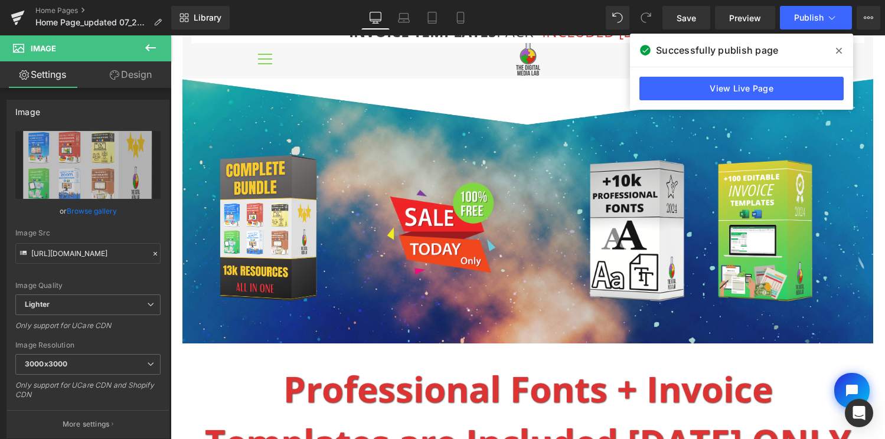
scroll to position [4836, 0]
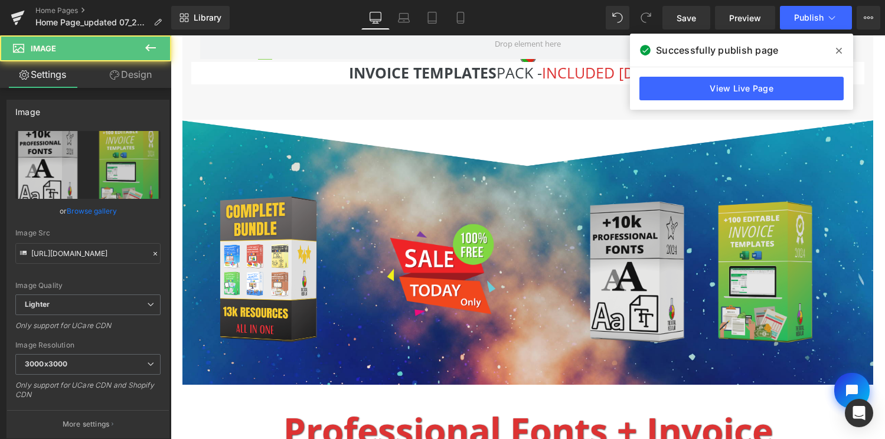
click at [597, 197] on div "Image" at bounding box center [701, 271] width 328 height 149
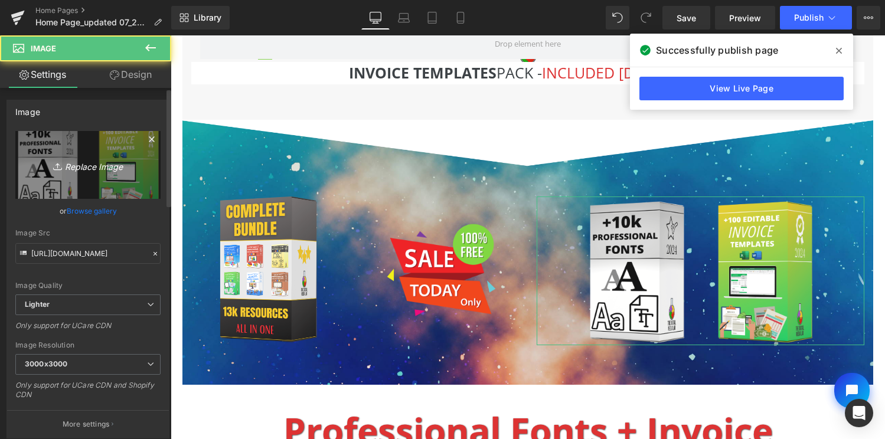
click at [72, 158] on icon "Replace Image" at bounding box center [88, 165] width 94 height 15
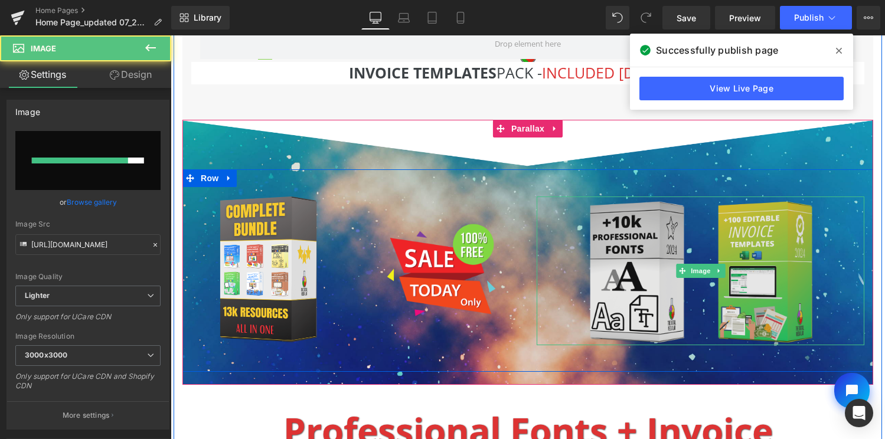
click at [677, 226] on img at bounding box center [701, 271] width 230 height 149
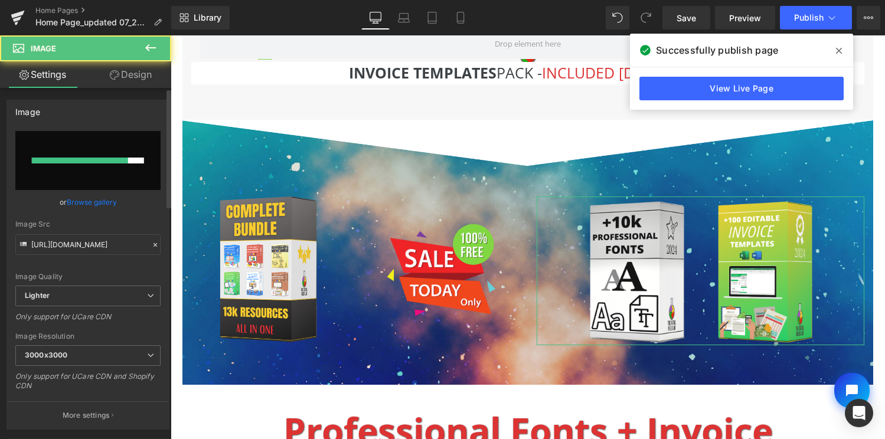
click at [70, 154] on input "file" at bounding box center [87, 160] width 145 height 59
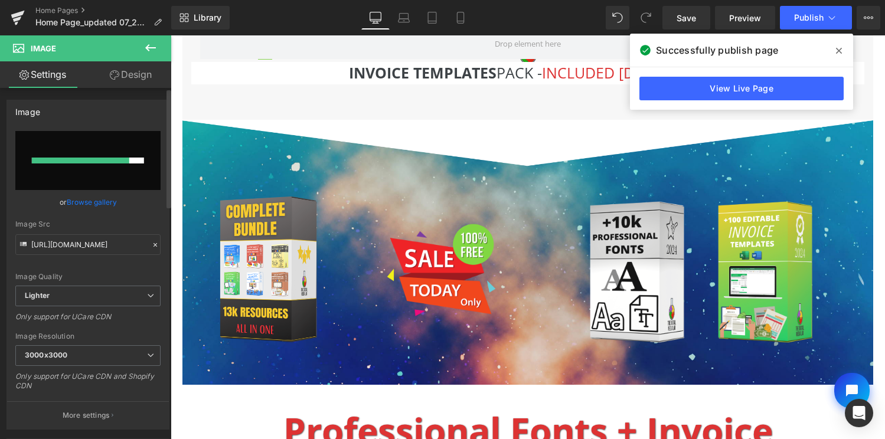
type input "C:\fakepath\Free Bonus.png"
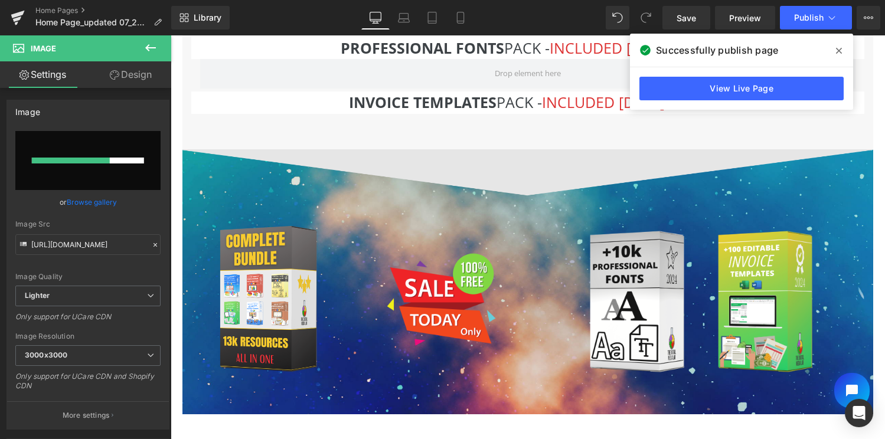
scroll to position [4698, 0]
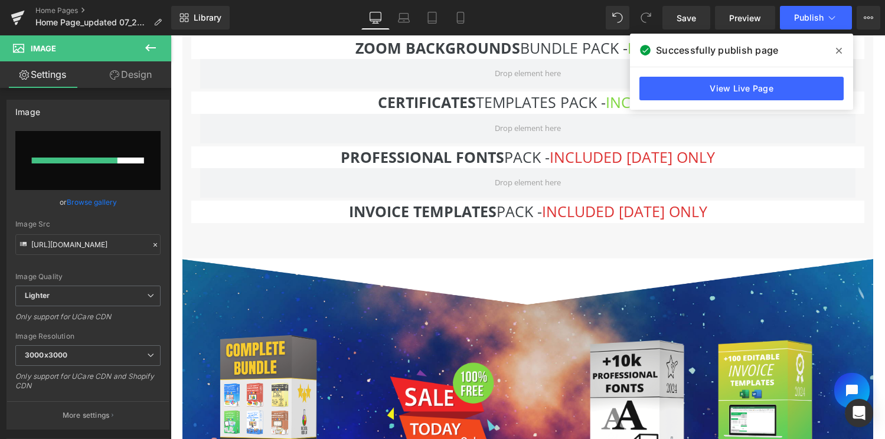
click at [841, 48] on icon at bounding box center [839, 51] width 6 height 6
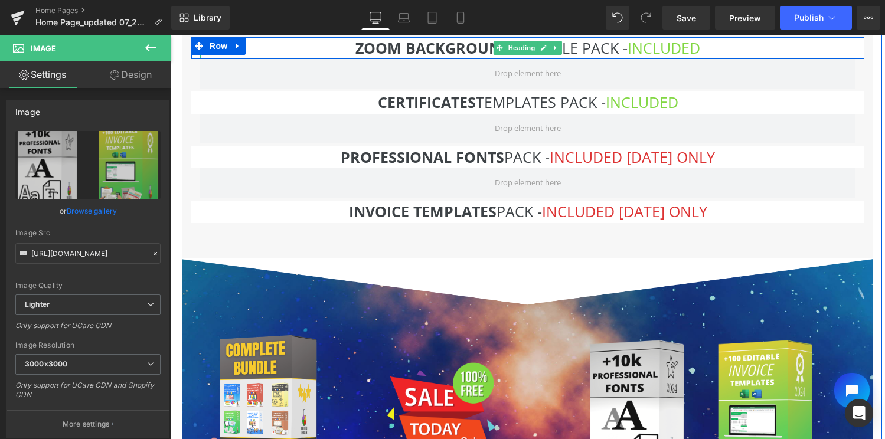
scroll to position [5, 6]
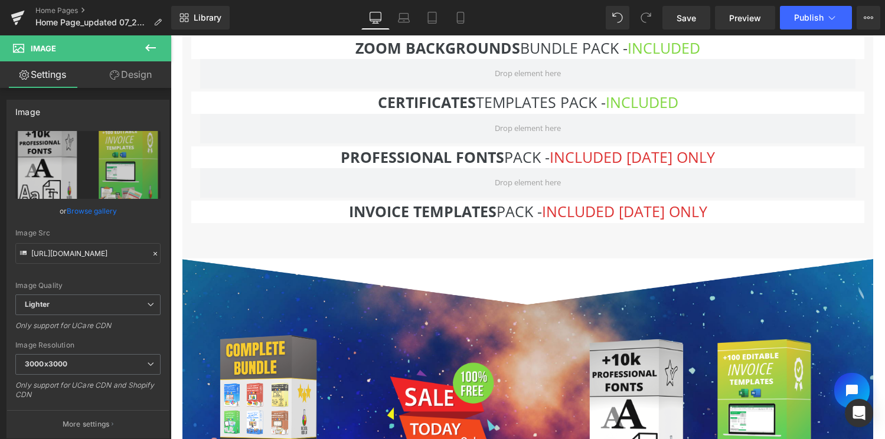
click at [811, 35] on div "Library Desktop Desktop Laptop Tablet Mobile Save Preview Publish Scheduled Vie…" at bounding box center [528, 17] width 714 height 35
click at [809, 28] on button "Publish" at bounding box center [816, 18] width 72 height 24
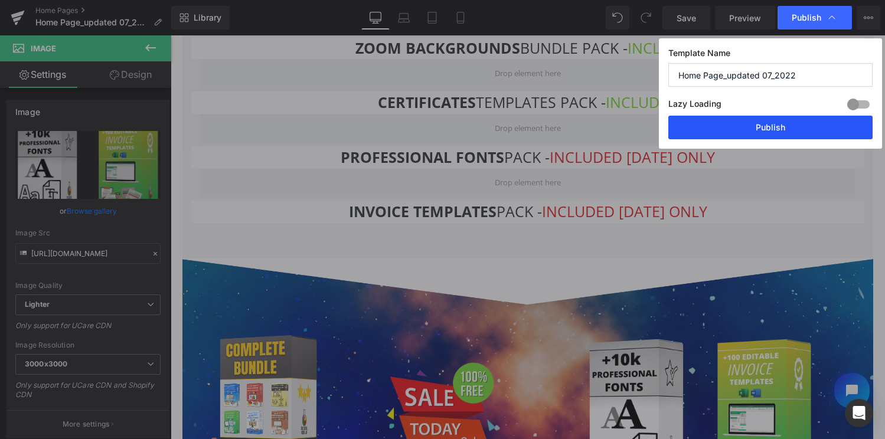
click at [749, 122] on button "Publish" at bounding box center [771, 128] width 204 height 24
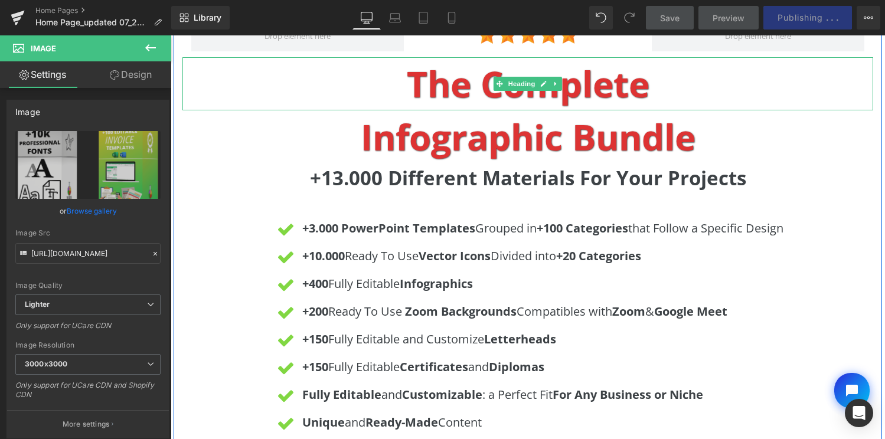
scroll to position [3679, 0]
